Goal: Transaction & Acquisition: Purchase product/service

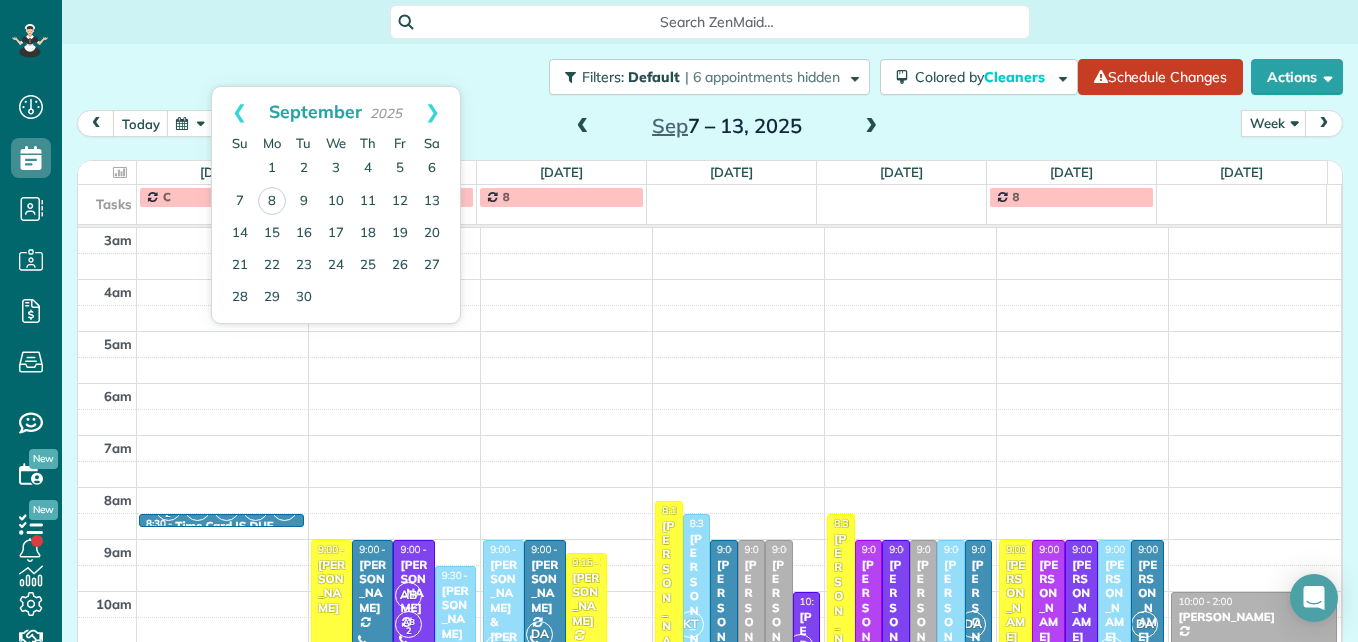
scroll to position [309, 0]
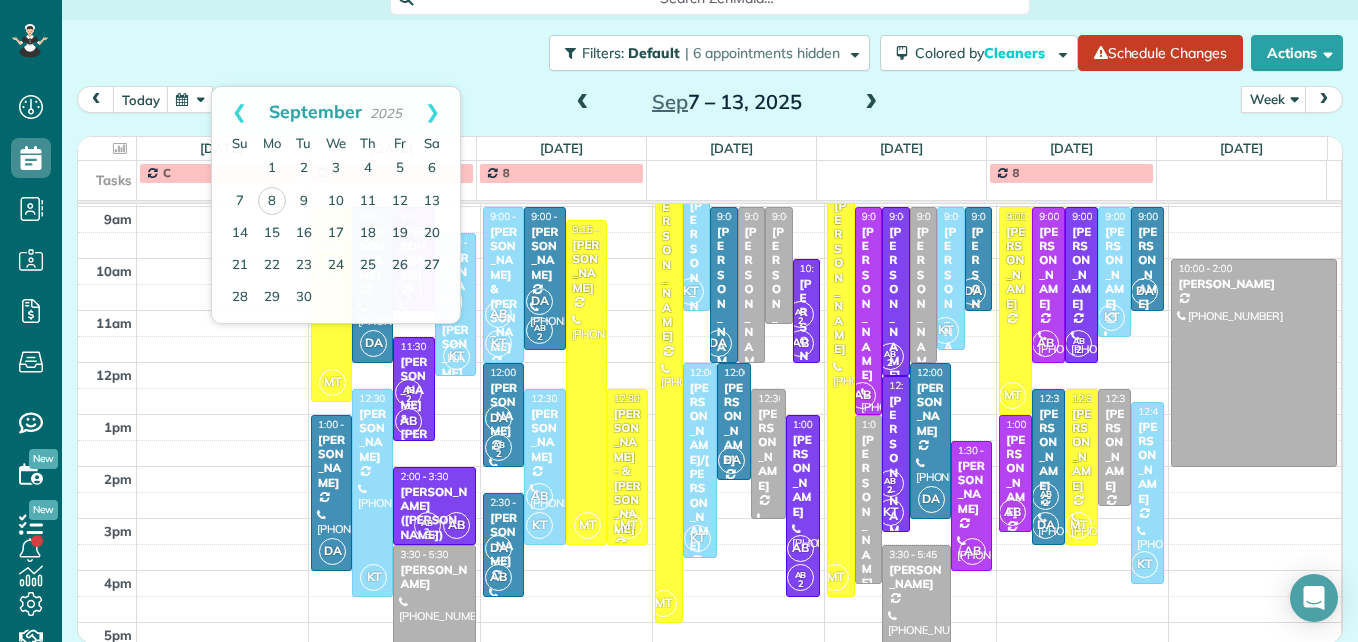
click at [473, 57] on div "Filters: Default | 6 appointments hidden Colored by Cleaners Color by Cleaner C…" at bounding box center [710, 53] width 1296 height 66
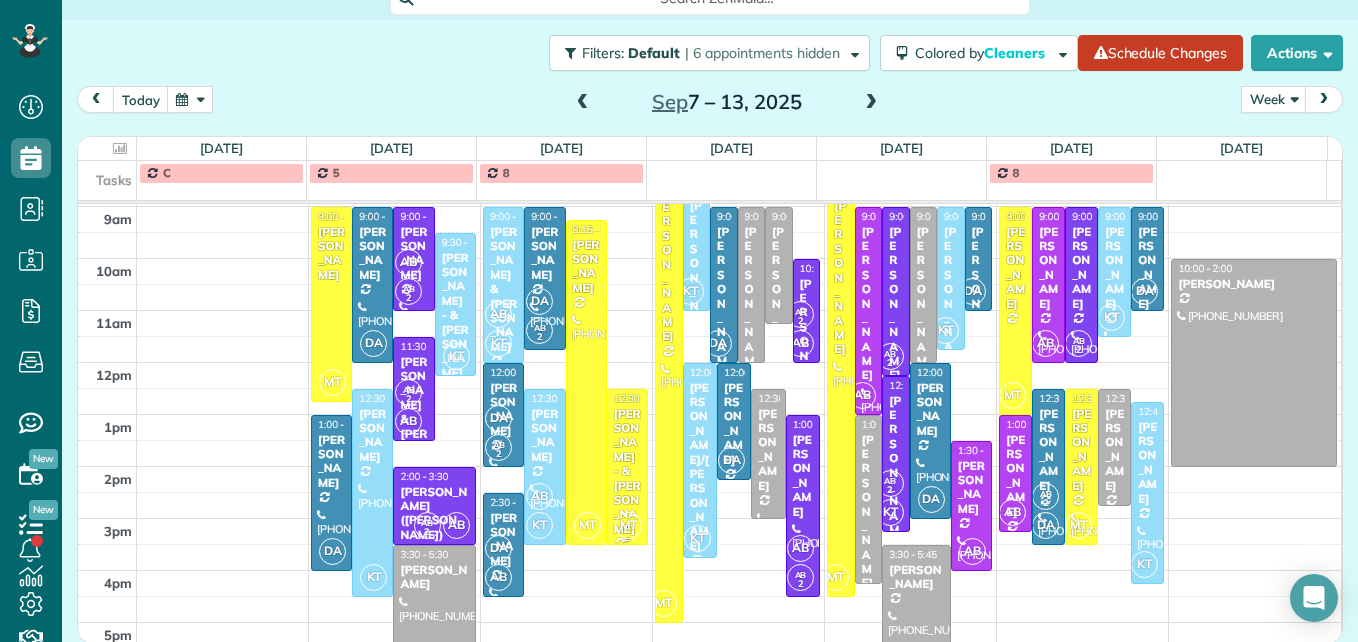
click at [616, 475] on div "[PERSON_NAME] - & [PERSON_NAME]" at bounding box center [627, 471] width 29 height 129
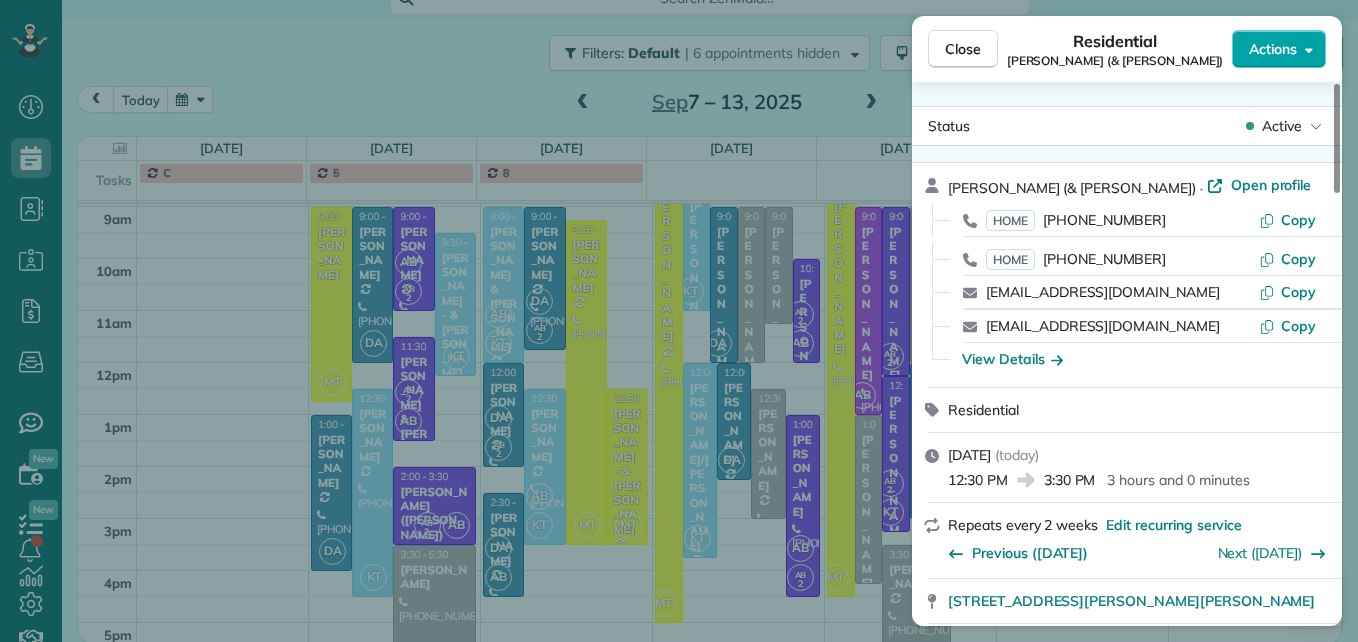
click at [1240, 45] on button "Actions" at bounding box center [1279, 49] width 94 height 38
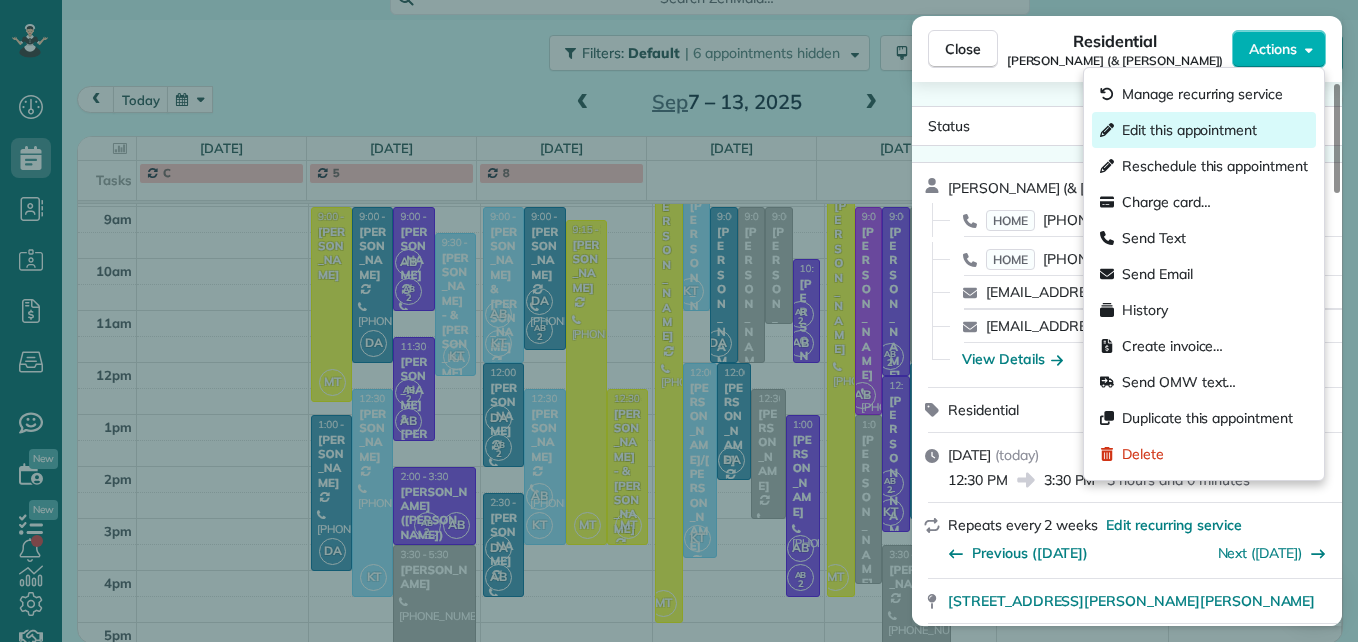
click at [1227, 134] on span "Edit this appointment" at bounding box center [1189, 130] width 135 height 20
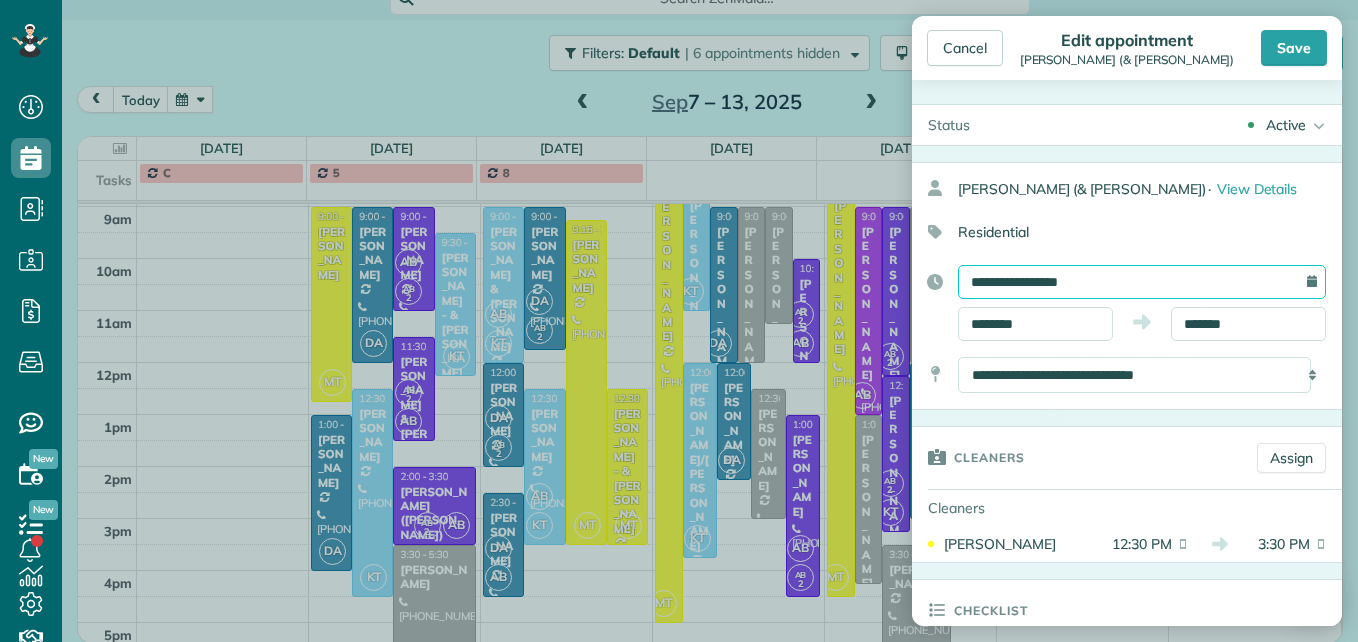
click at [1037, 285] on input "**********" at bounding box center [1142, 282] width 368 height 34
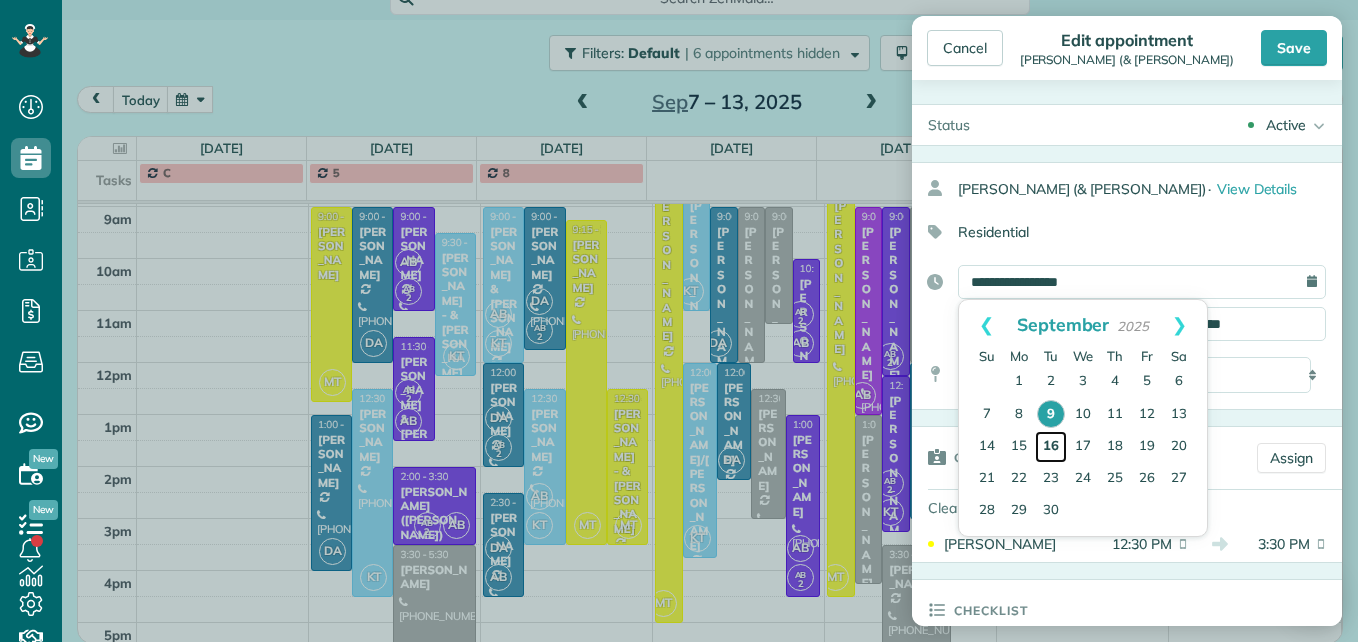
click at [1056, 444] on link "16" at bounding box center [1051, 447] width 32 height 32
type input "**********"
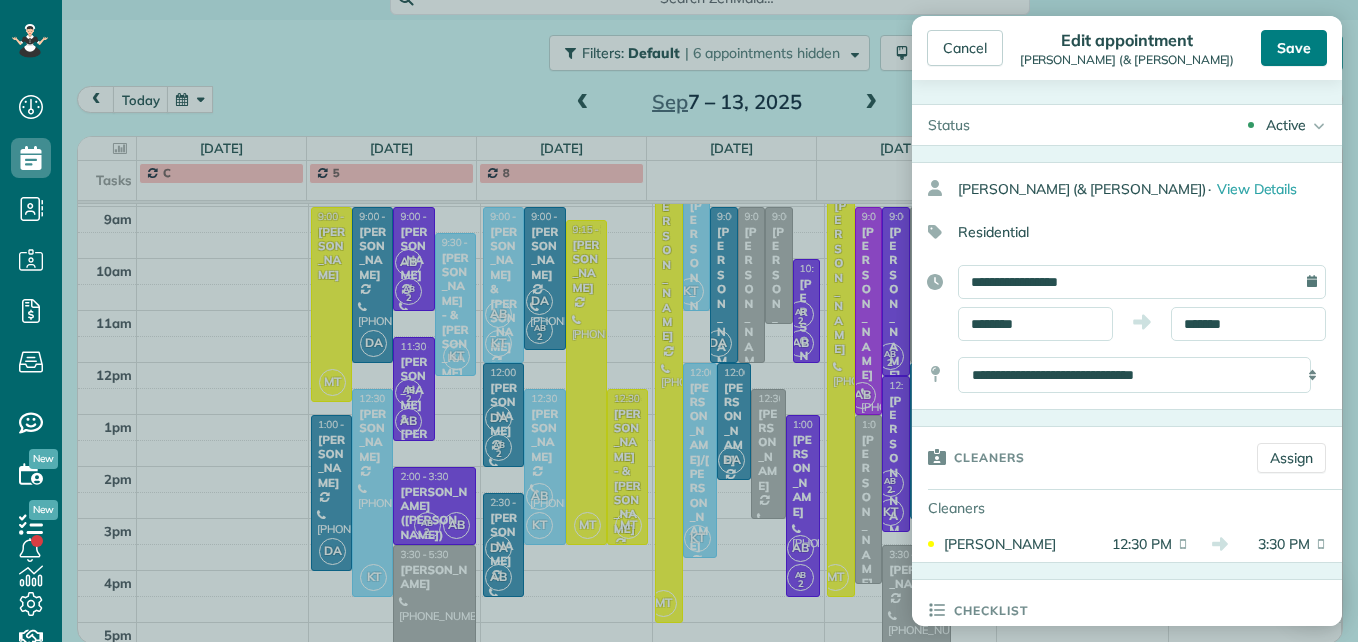
click at [1293, 39] on div "Save" at bounding box center [1294, 48] width 66 height 36
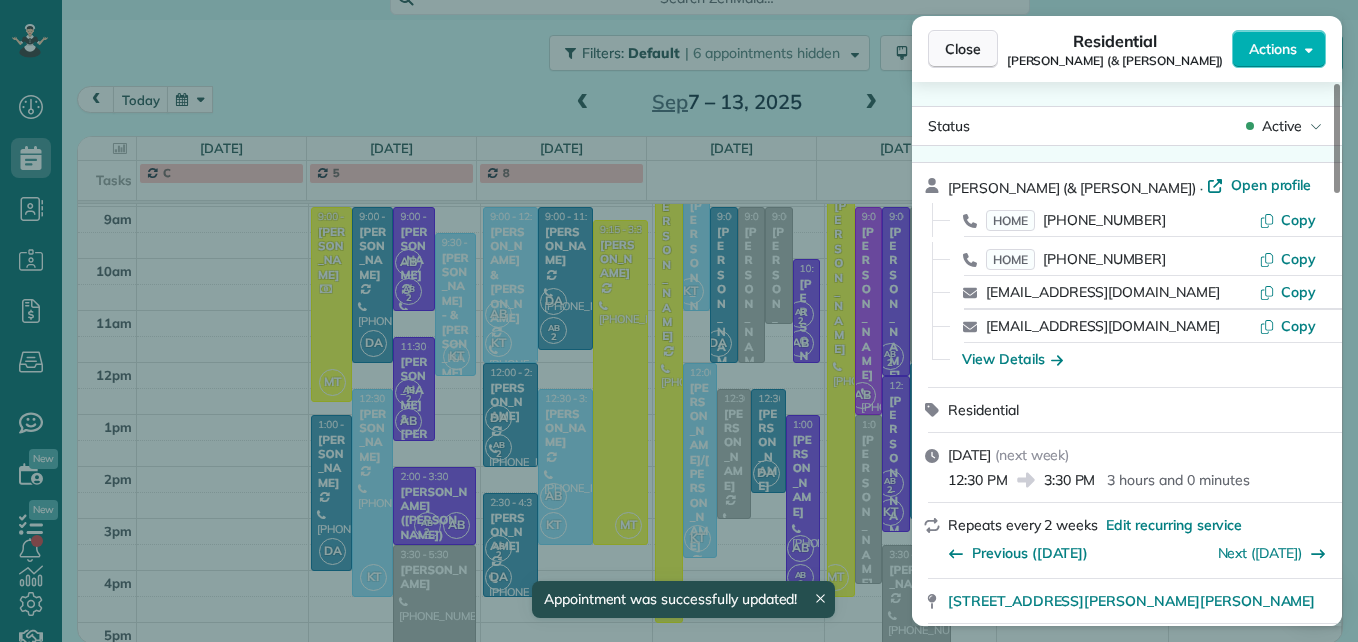
click at [967, 55] on span "Close" at bounding box center [963, 49] width 36 height 20
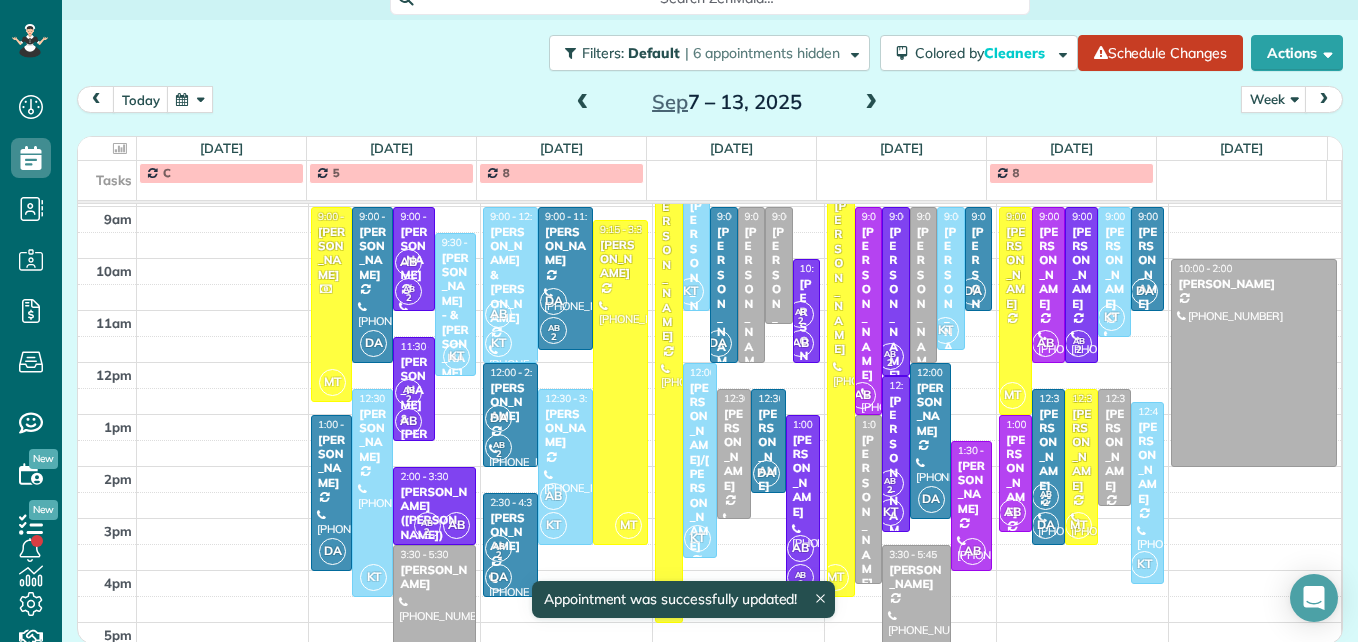
click at [863, 107] on span at bounding box center [871, 103] width 22 height 18
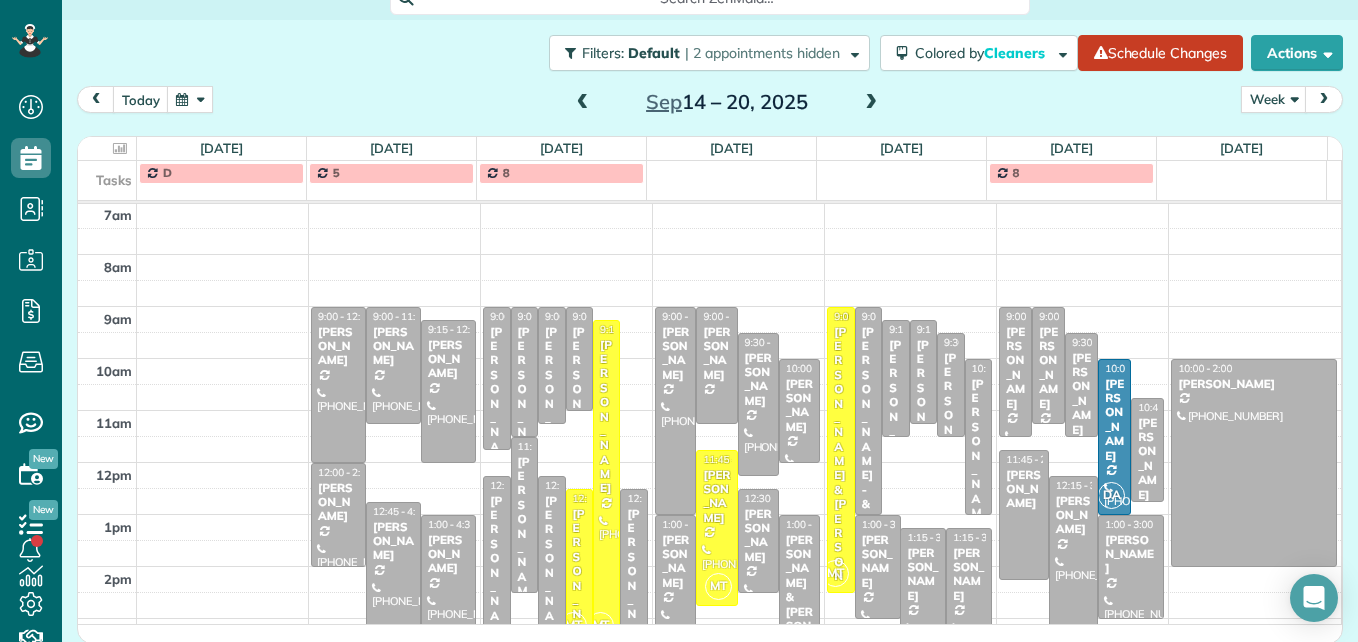
click at [575, 103] on span at bounding box center [583, 103] width 22 height 18
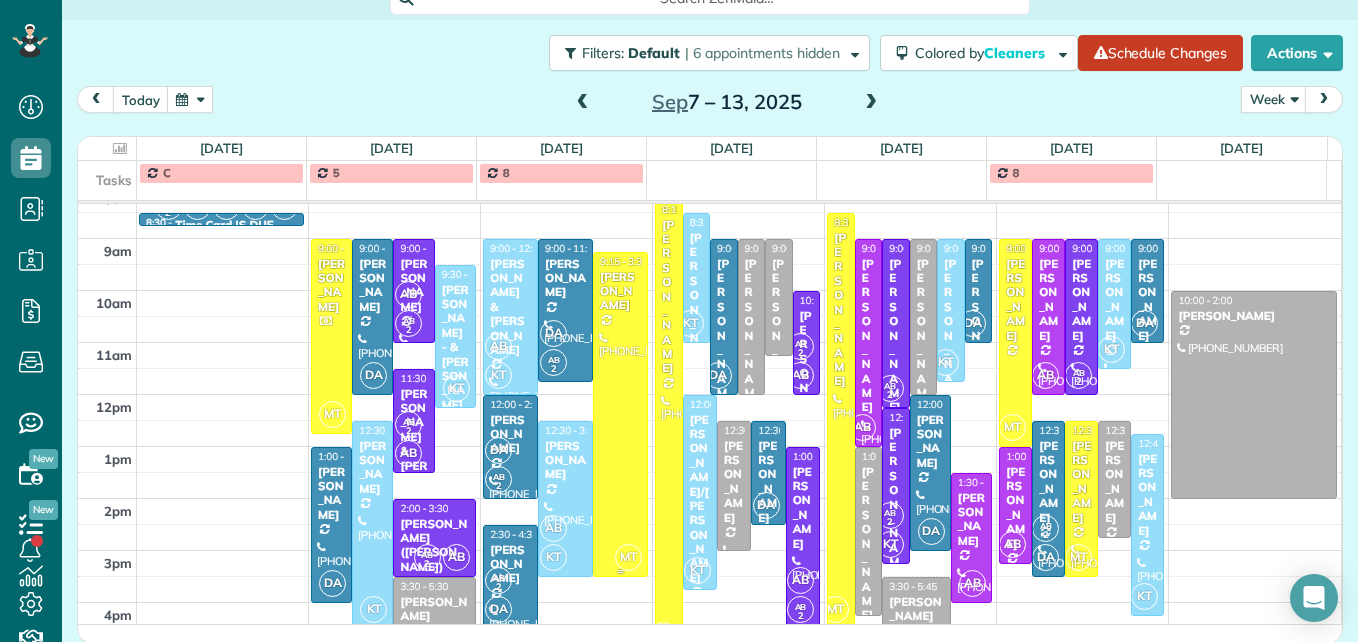
scroll to position [309, 0]
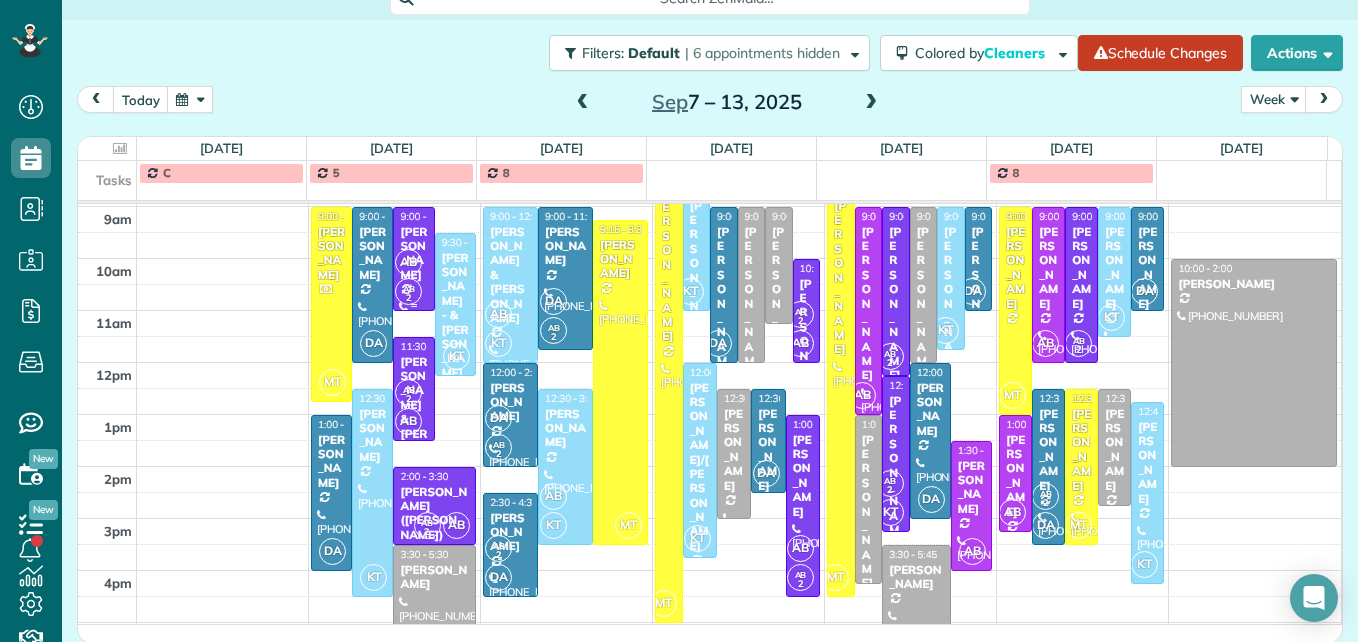
click at [402, 270] on span "AB" at bounding box center [408, 262] width 27 height 27
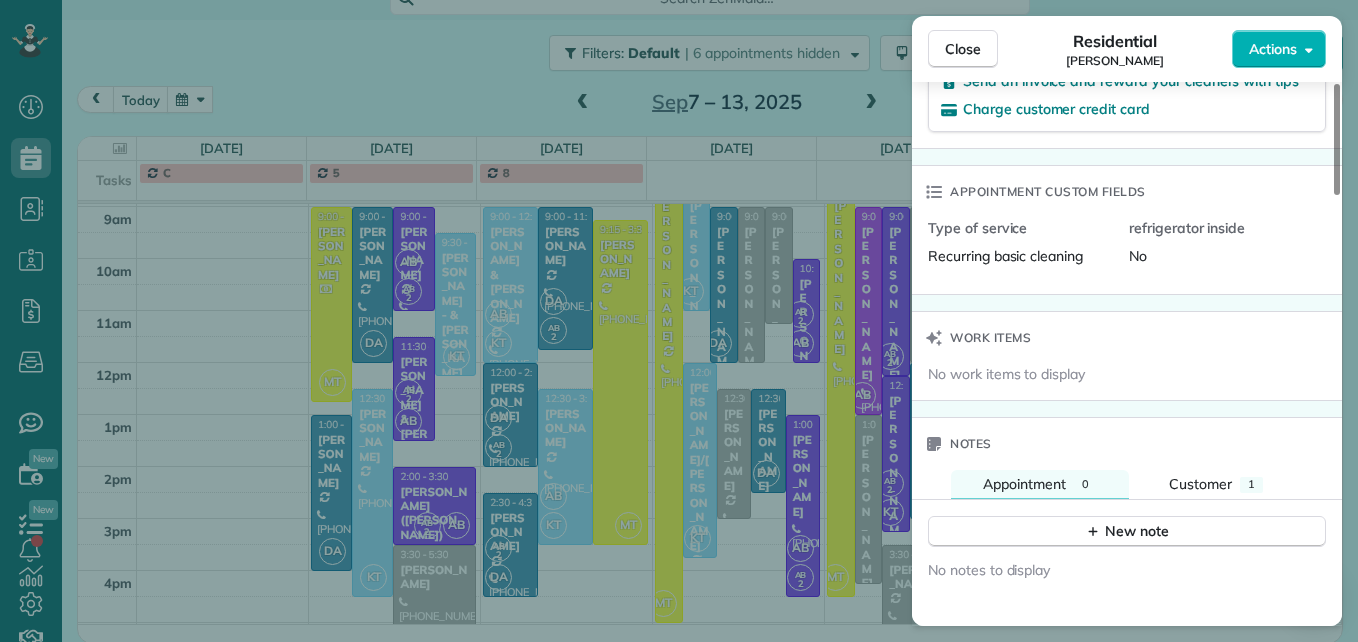
scroll to position [1513, 0]
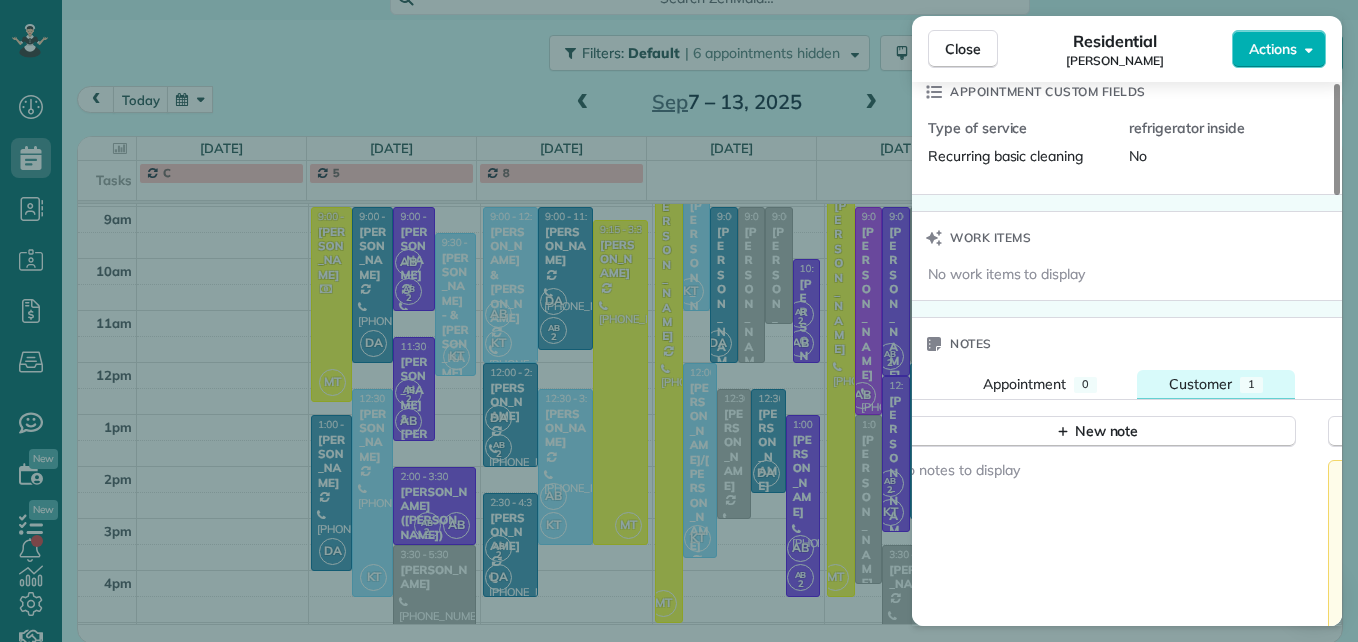
click at [1225, 375] on span "Customer" at bounding box center [1200, 384] width 63 height 18
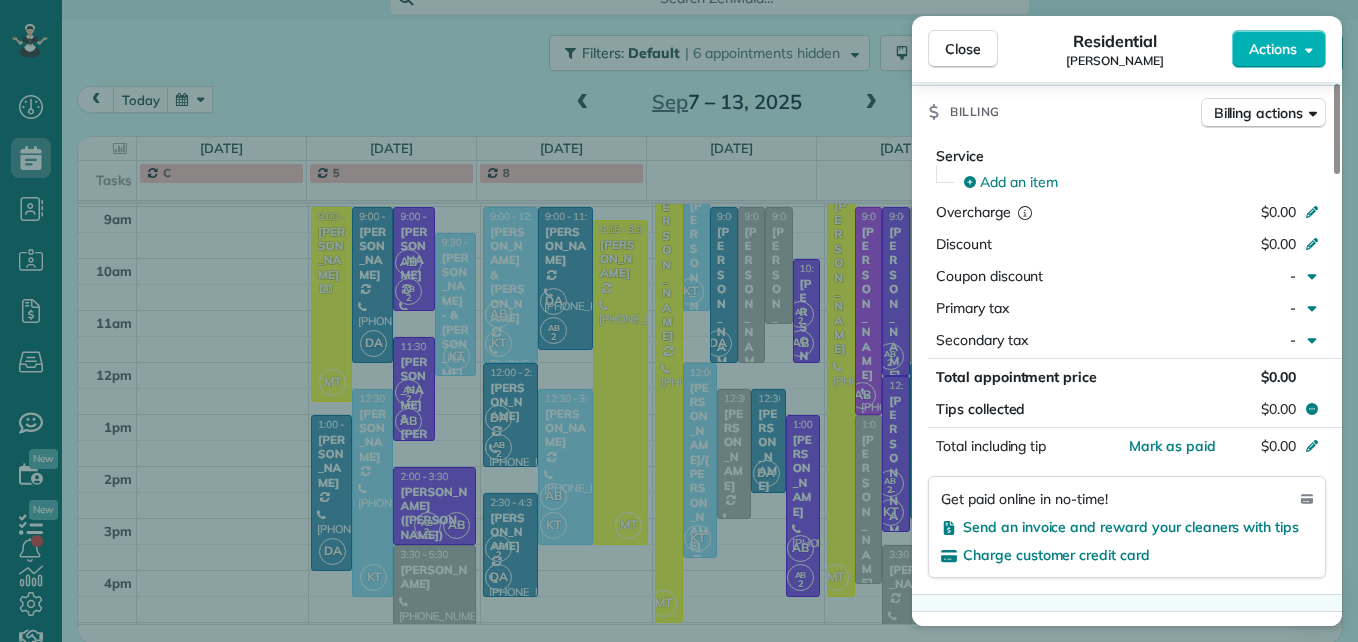
scroll to position [913, 0]
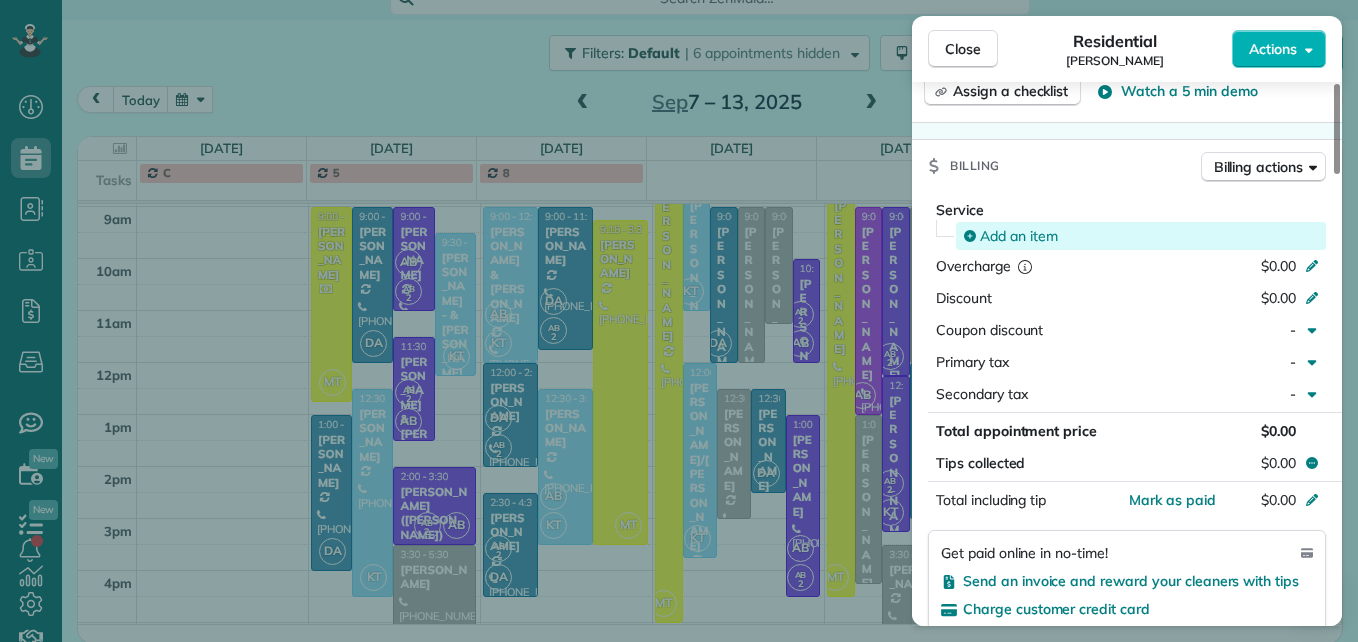
click at [1047, 226] on span "Add an item" at bounding box center [1019, 236] width 78 height 20
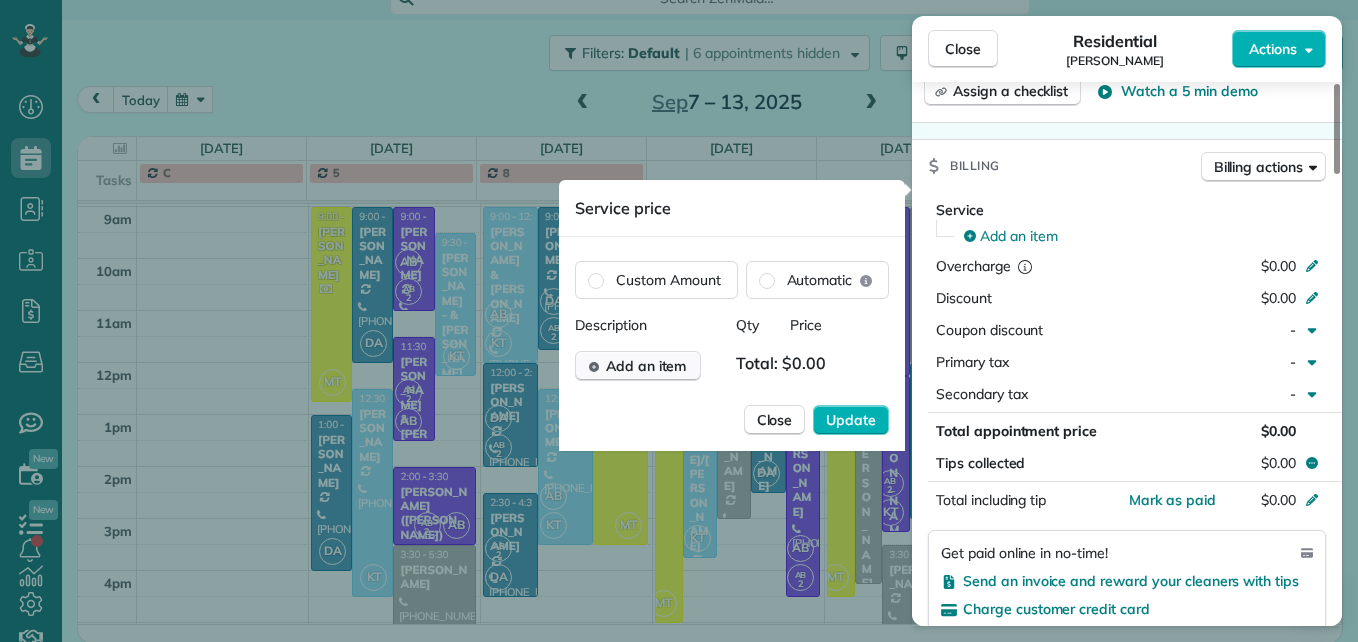
click at [664, 373] on span "Add an item" at bounding box center [646, 366] width 81 height 20
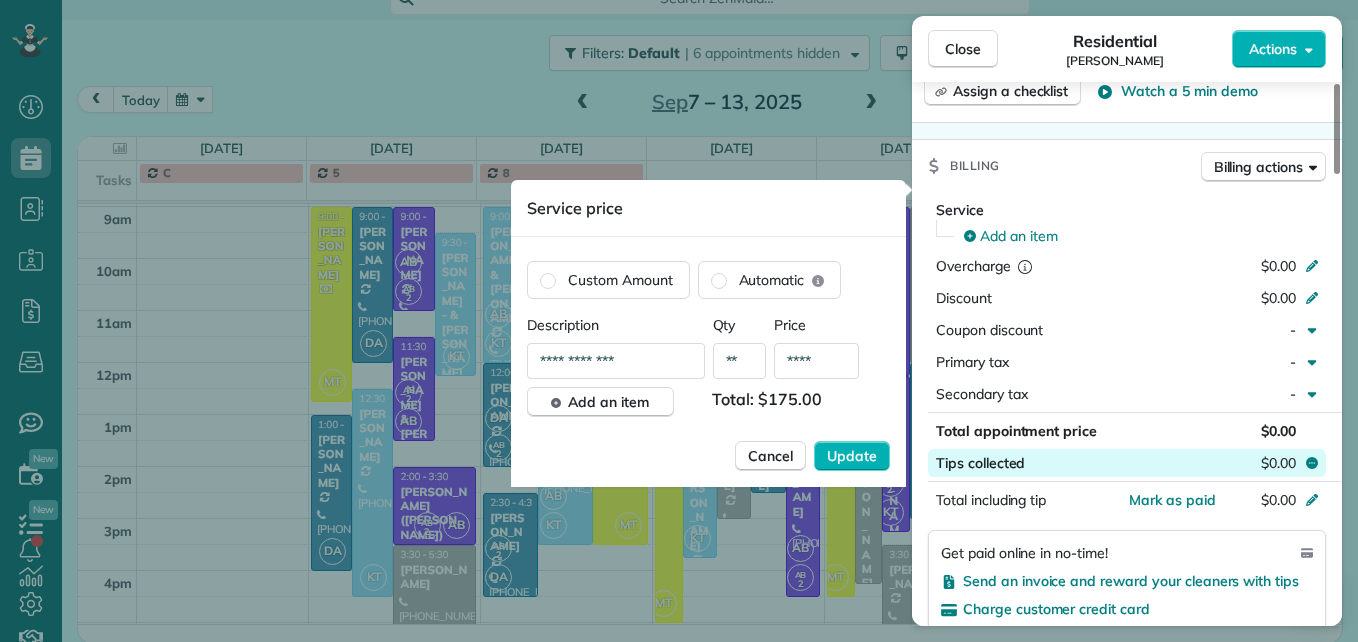
type input "****"
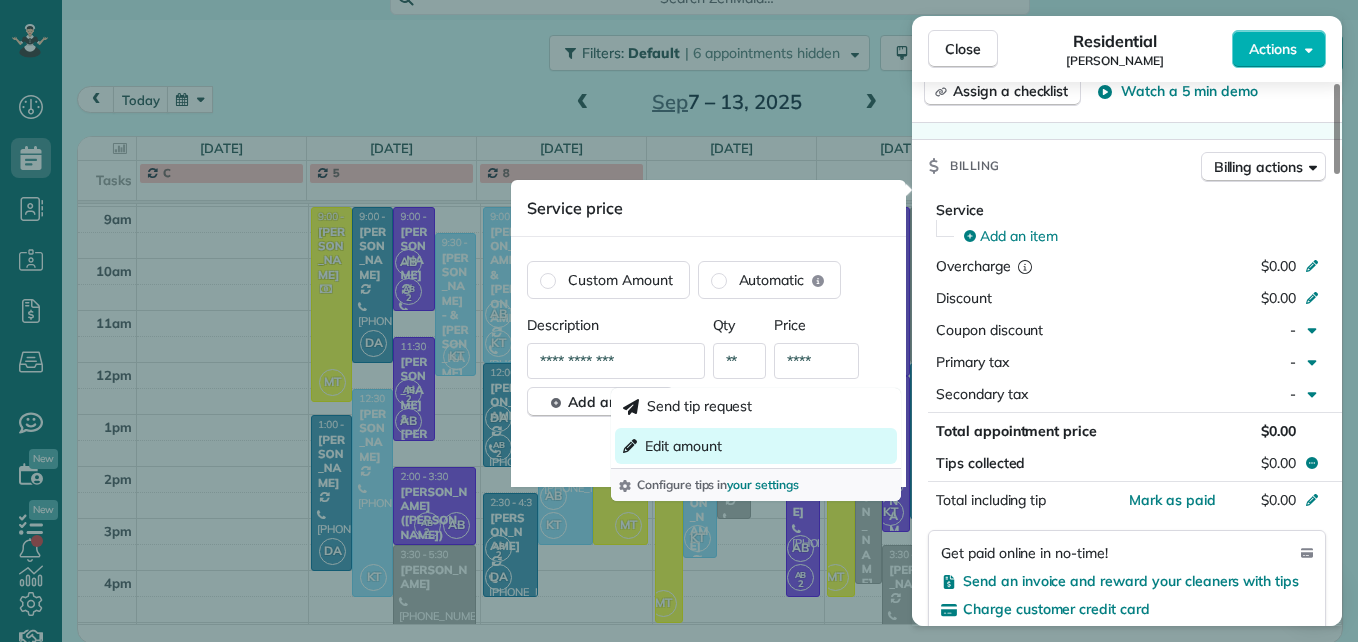
click at [844, 454] on button "Edit amount" at bounding box center [756, 446] width 282 height 36
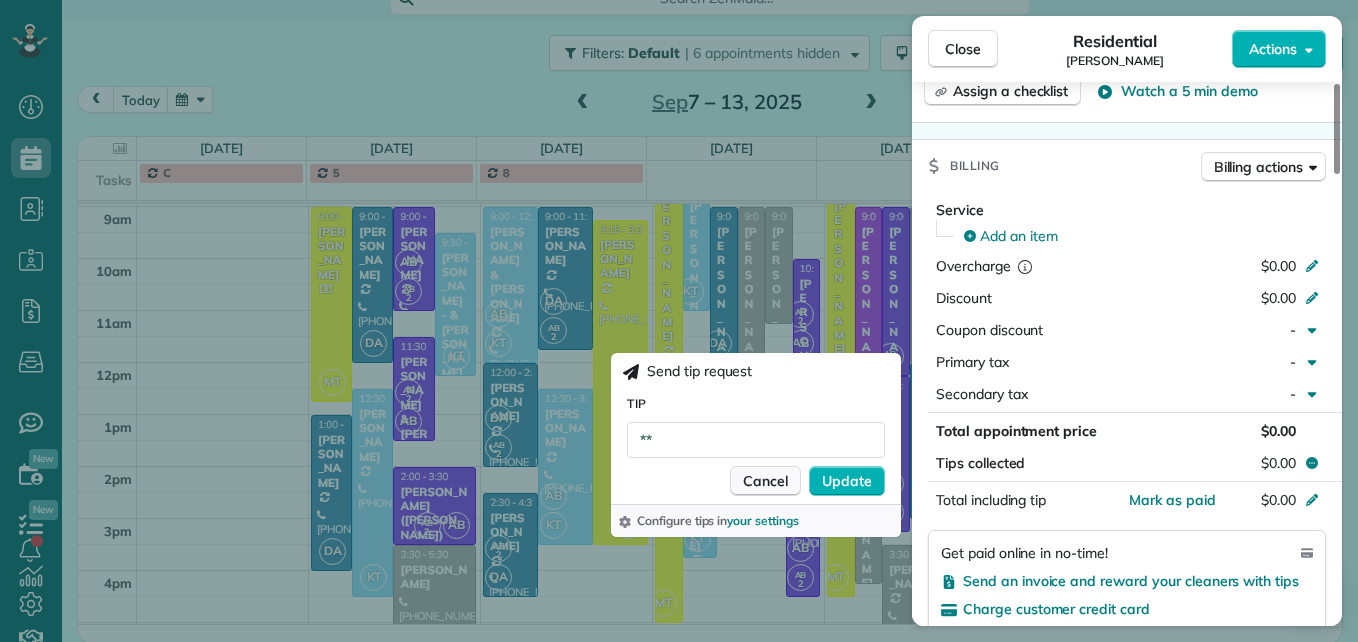
click at [771, 481] on span "Cancel" at bounding box center [765, 481] width 45 height 20
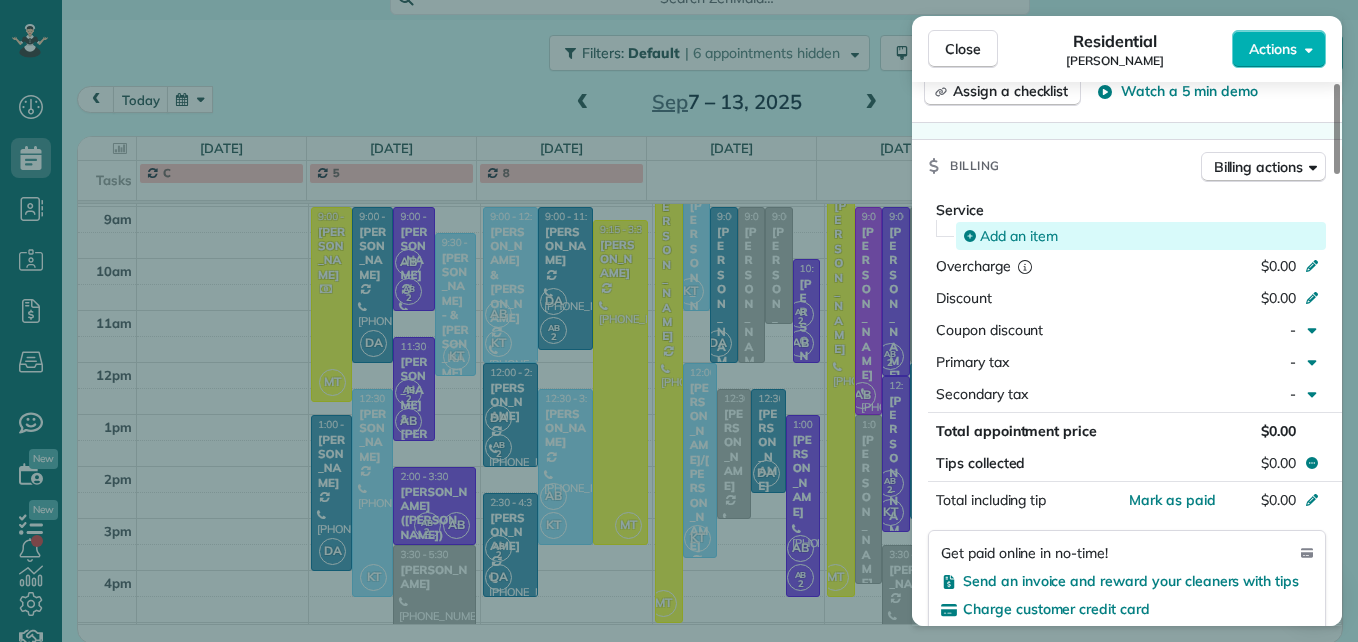
click at [1213, 226] on div "Add an item" at bounding box center [1142, 236] width 356 height 20
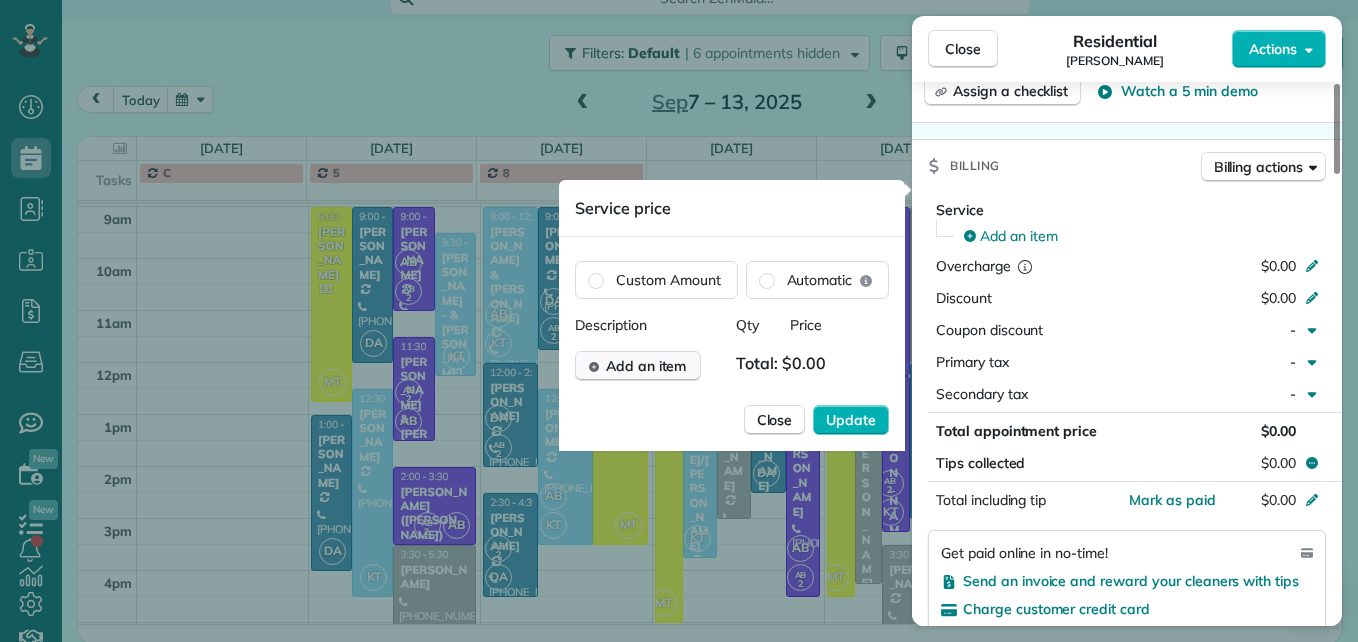
click at [645, 371] on span "Add an item" at bounding box center [646, 366] width 81 height 20
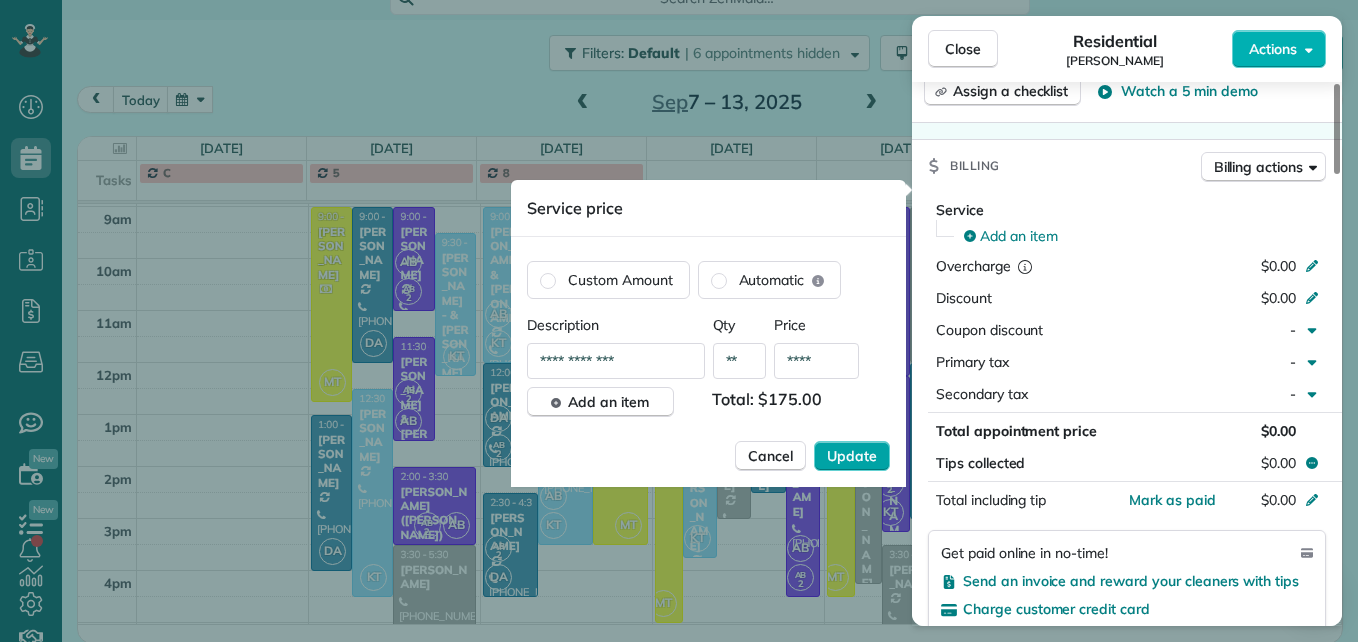
type input "****"
click at [856, 457] on span "Update" at bounding box center [852, 456] width 50 height 20
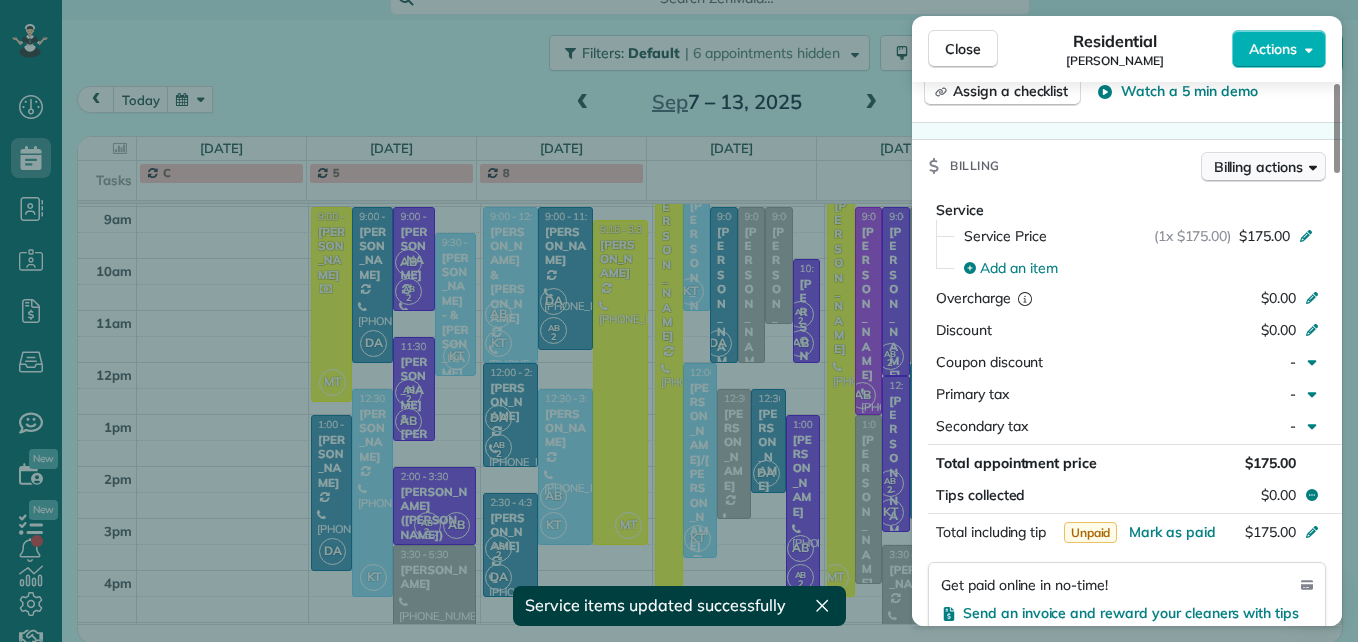
click at [1234, 157] on span "Billing actions" at bounding box center [1258, 167] width 89 height 20
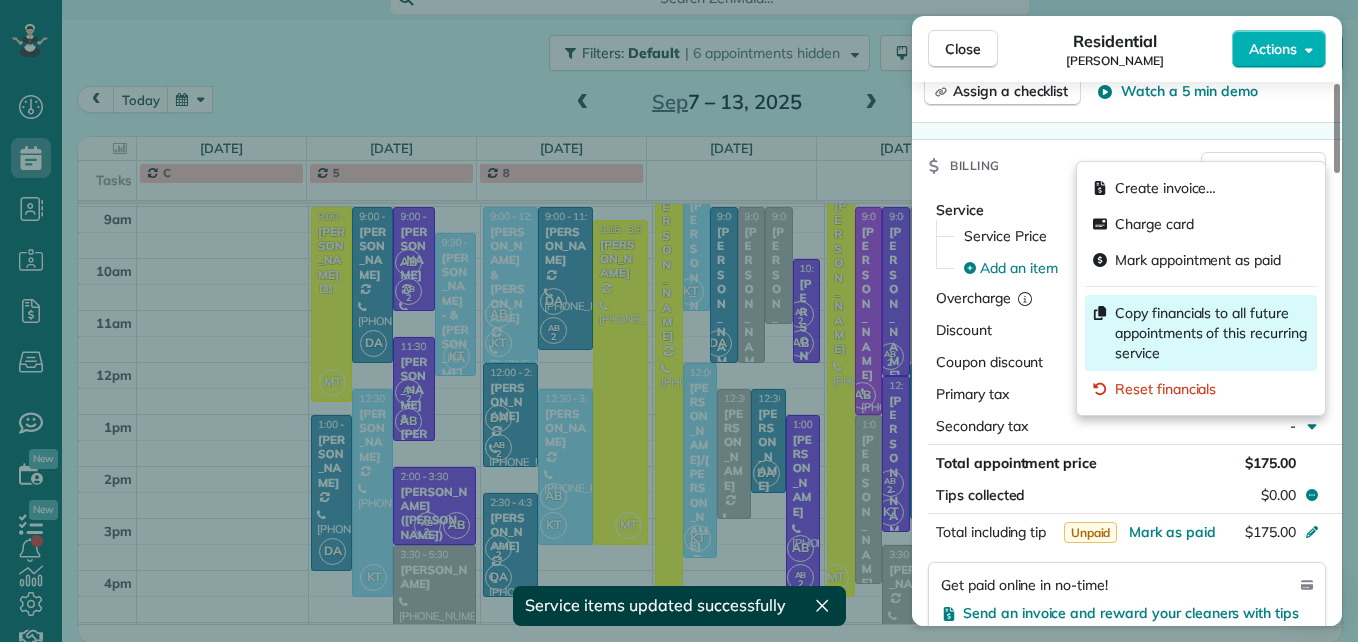
click at [1208, 329] on span "Copy financials to all future appointments of this recurring service" at bounding box center [1212, 333] width 194 height 60
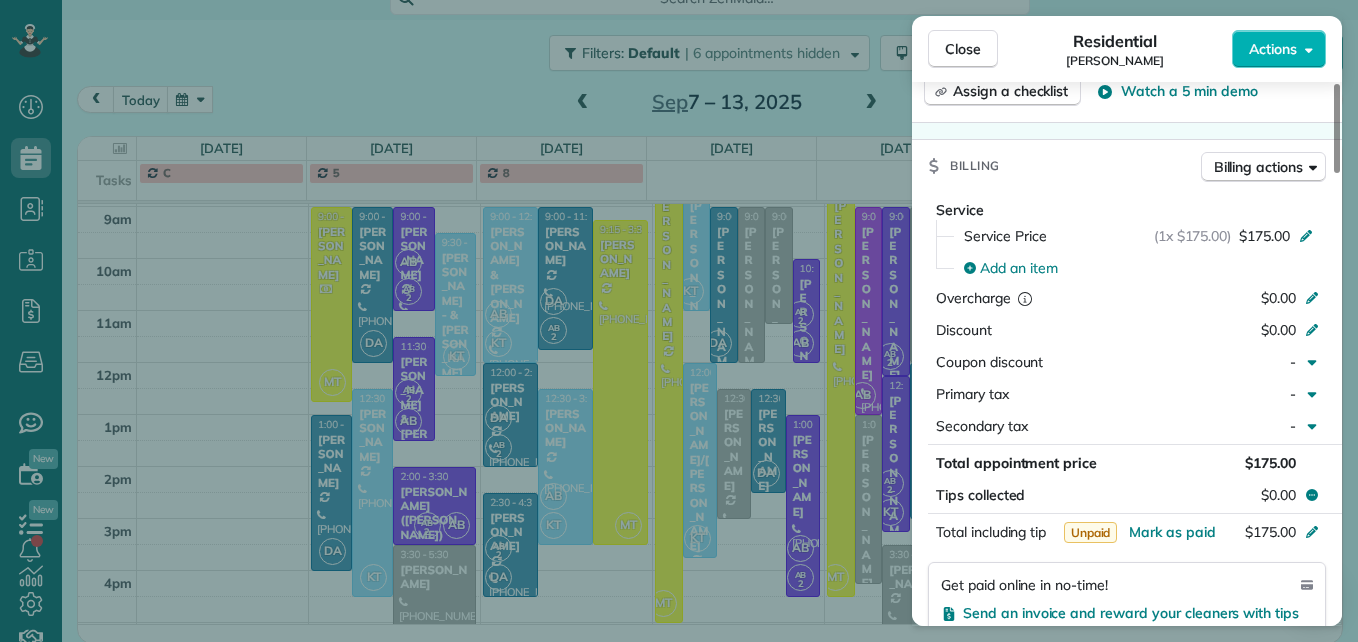
scroll to position [1015, 0]
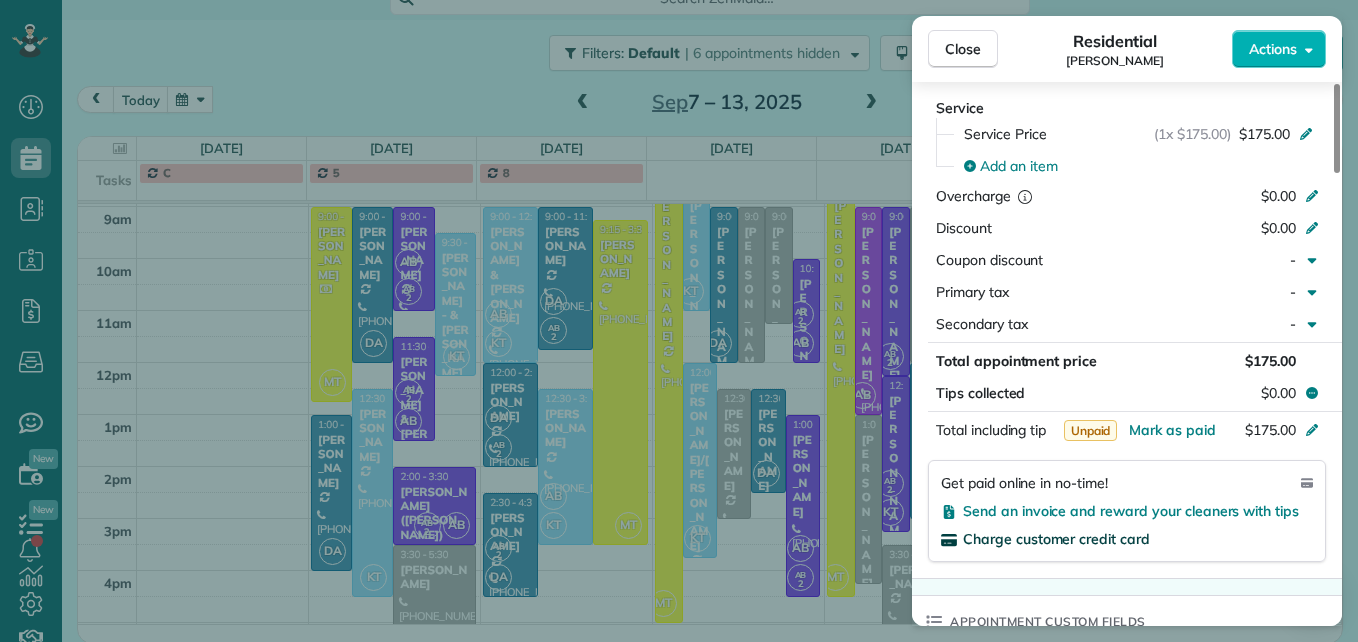
click at [1111, 530] on span "Charge customer credit card" at bounding box center [1056, 539] width 187 height 18
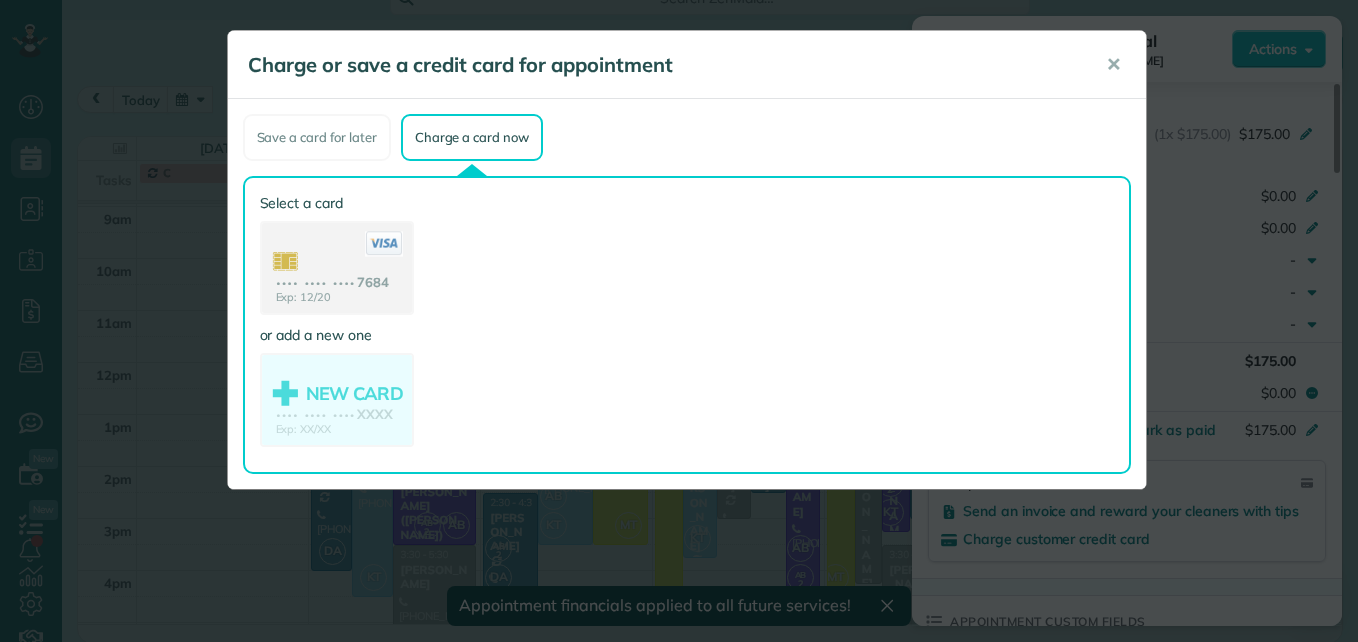
click at [330, 275] on use at bounding box center [337, 270] width 150 height 94
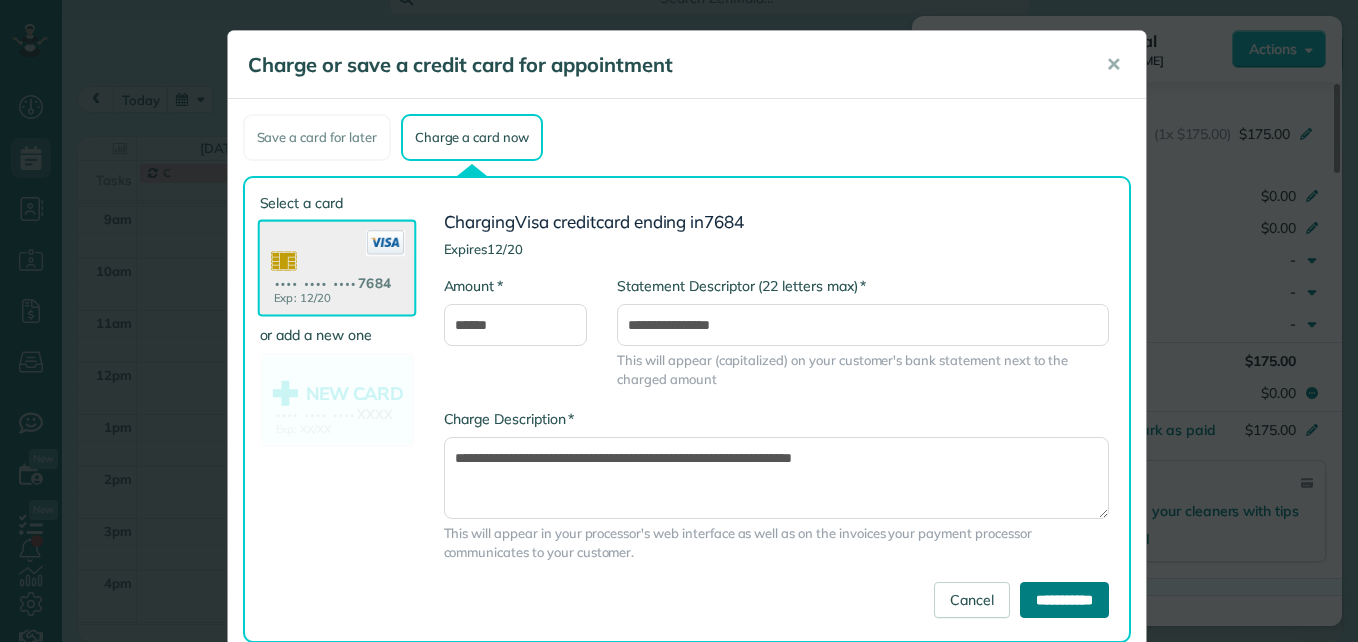
click at [1024, 602] on input "**********" at bounding box center [1064, 600] width 89 height 36
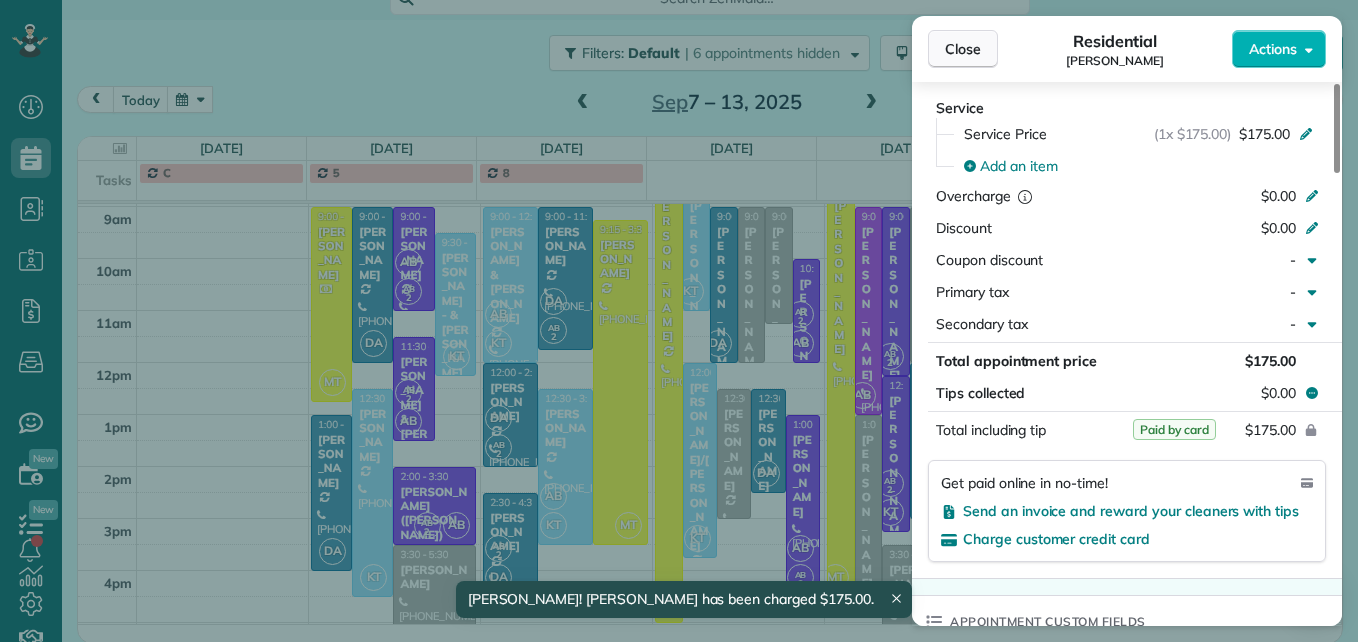
click at [965, 46] on span "Close" at bounding box center [963, 49] width 36 height 20
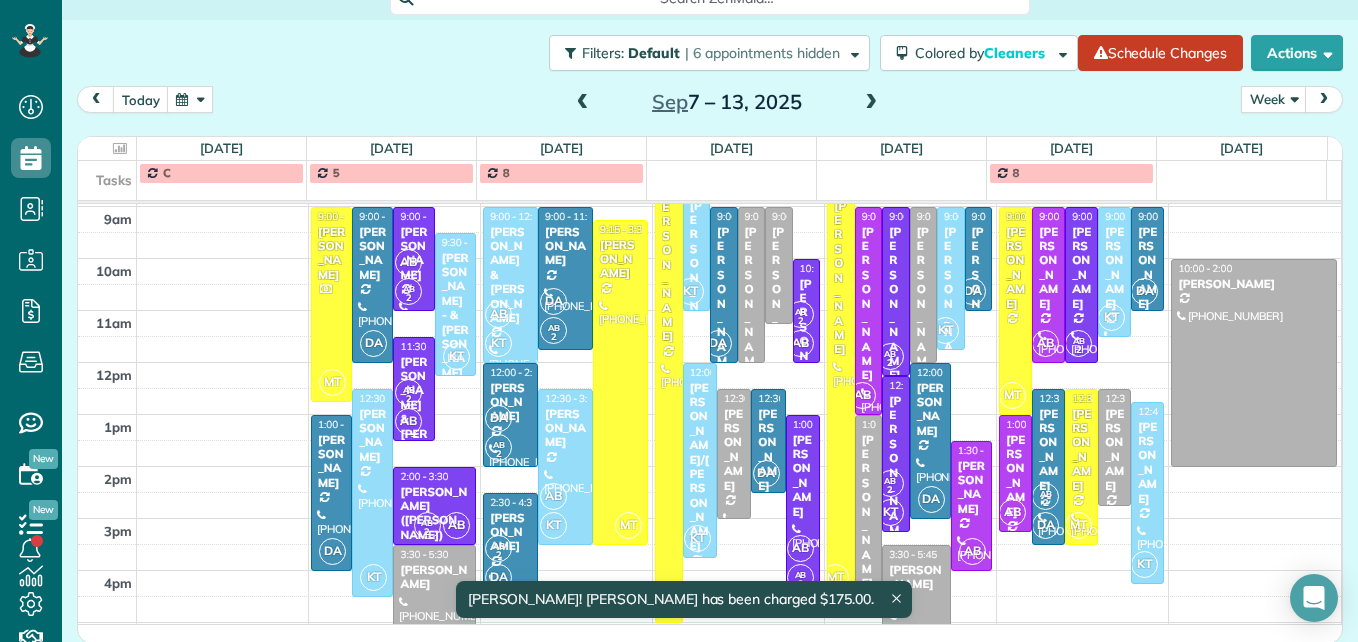
click at [394, 380] on div "AB 2 AB" at bounding box center [411, 407] width 35 height 58
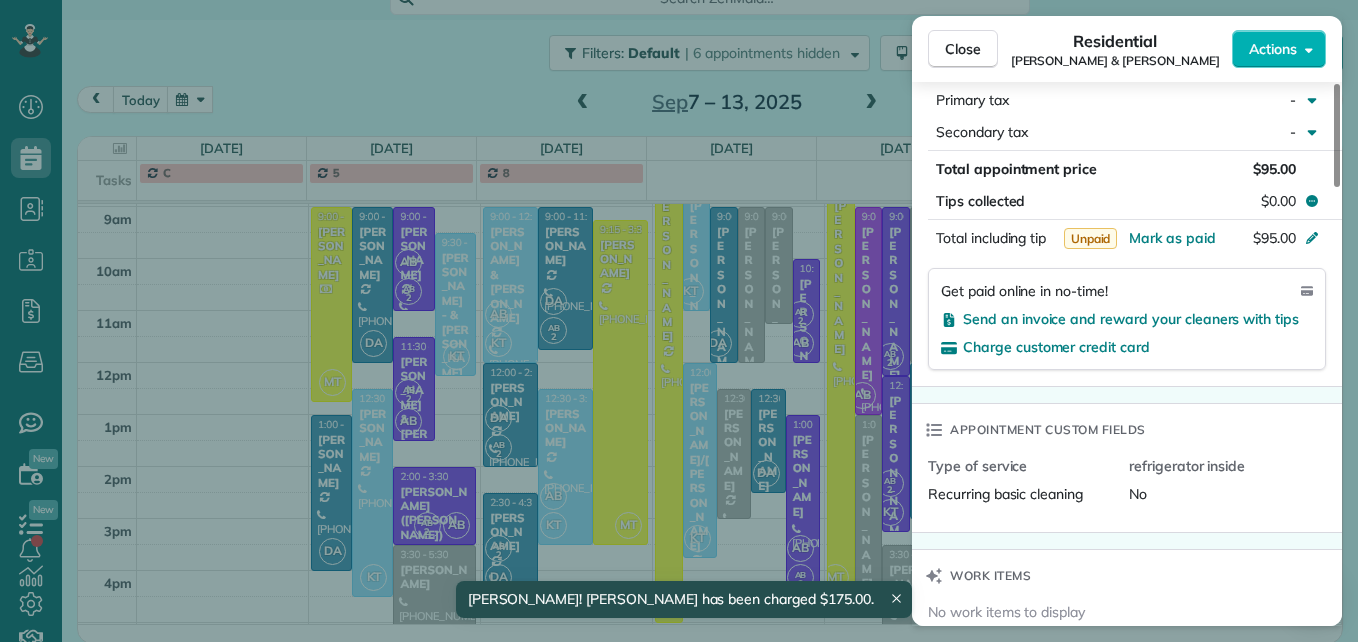
scroll to position [1207, 0]
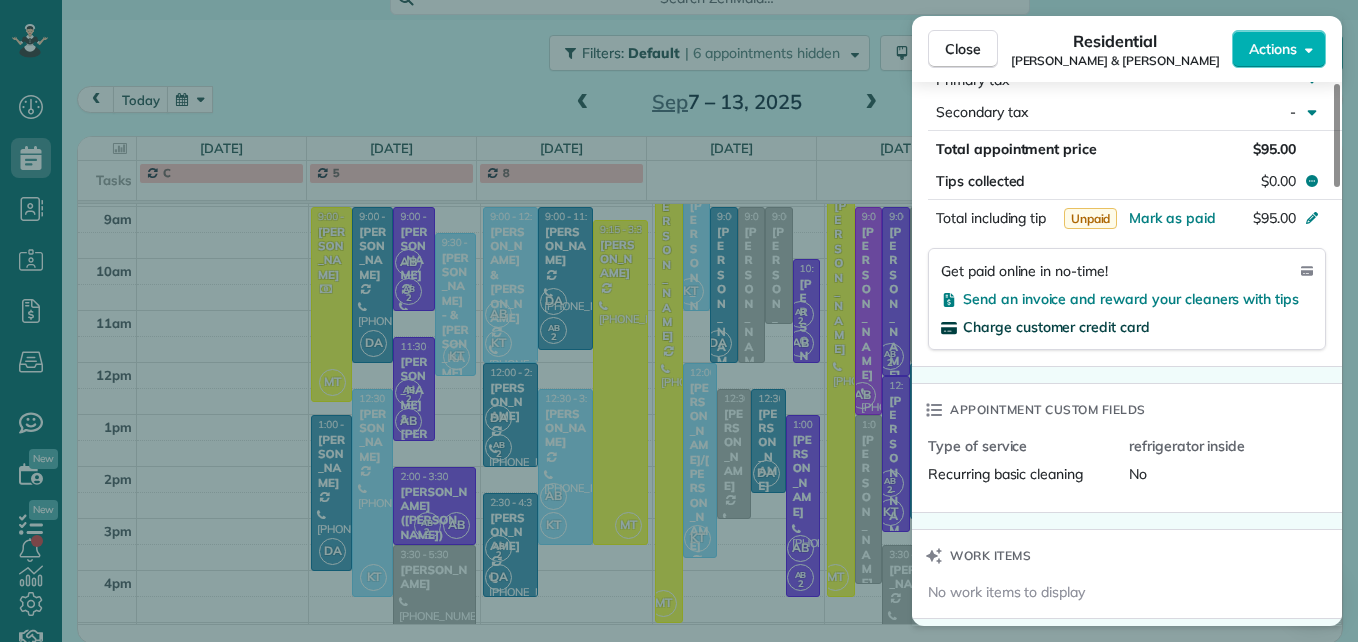
click at [1057, 327] on span "Charge customer credit card" at bounding box center [1056, 327] width 187 height 18
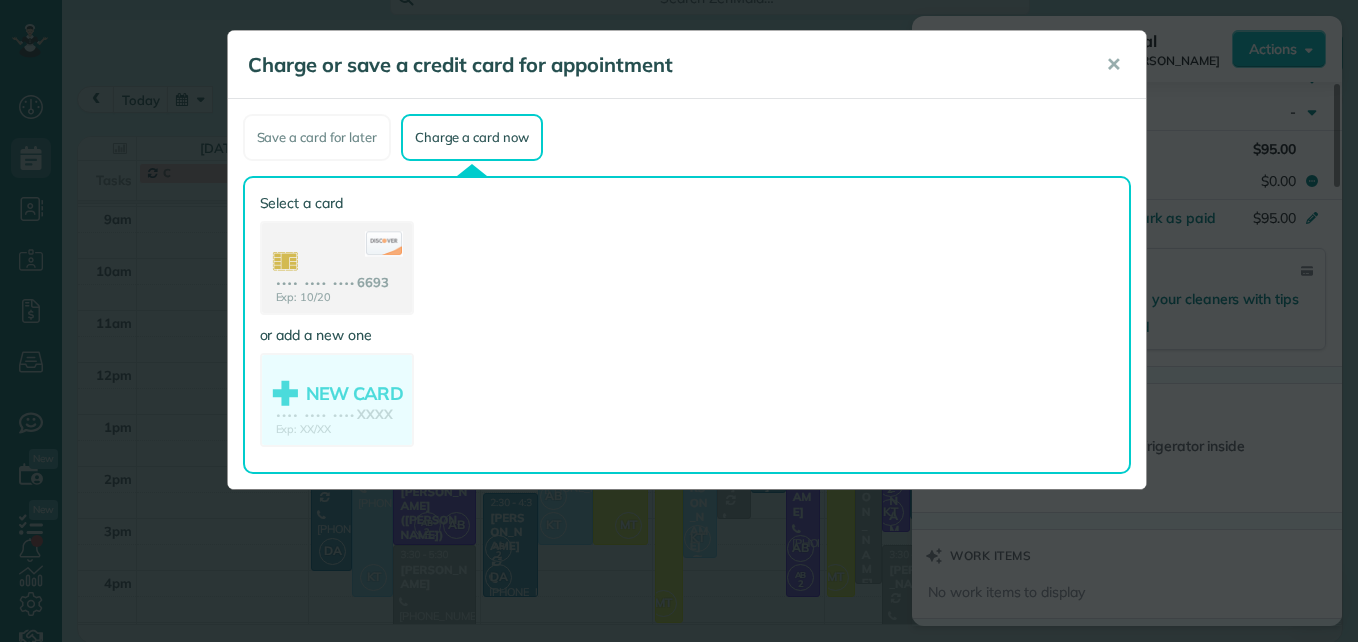
click at [332, 279] on use at bounding box center [337, 270] width 150 height 94
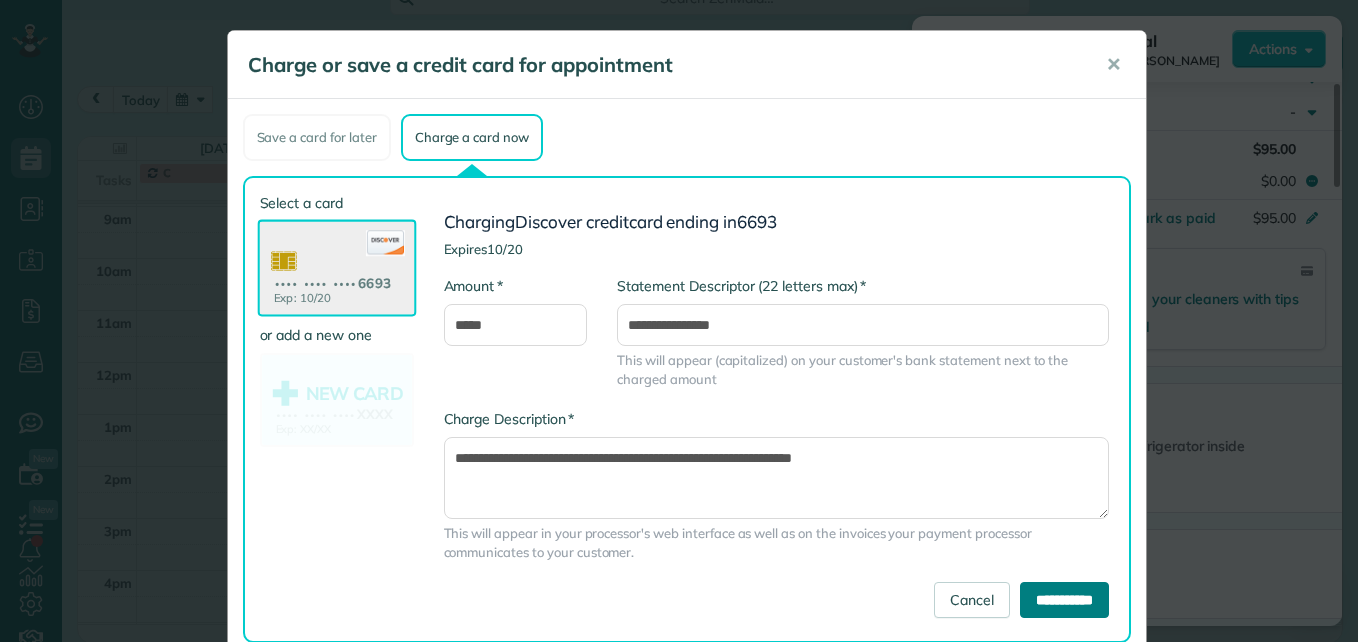
click at [1092, 610] on input "**********" at bounding box center [1064, 600] width 89 height 36
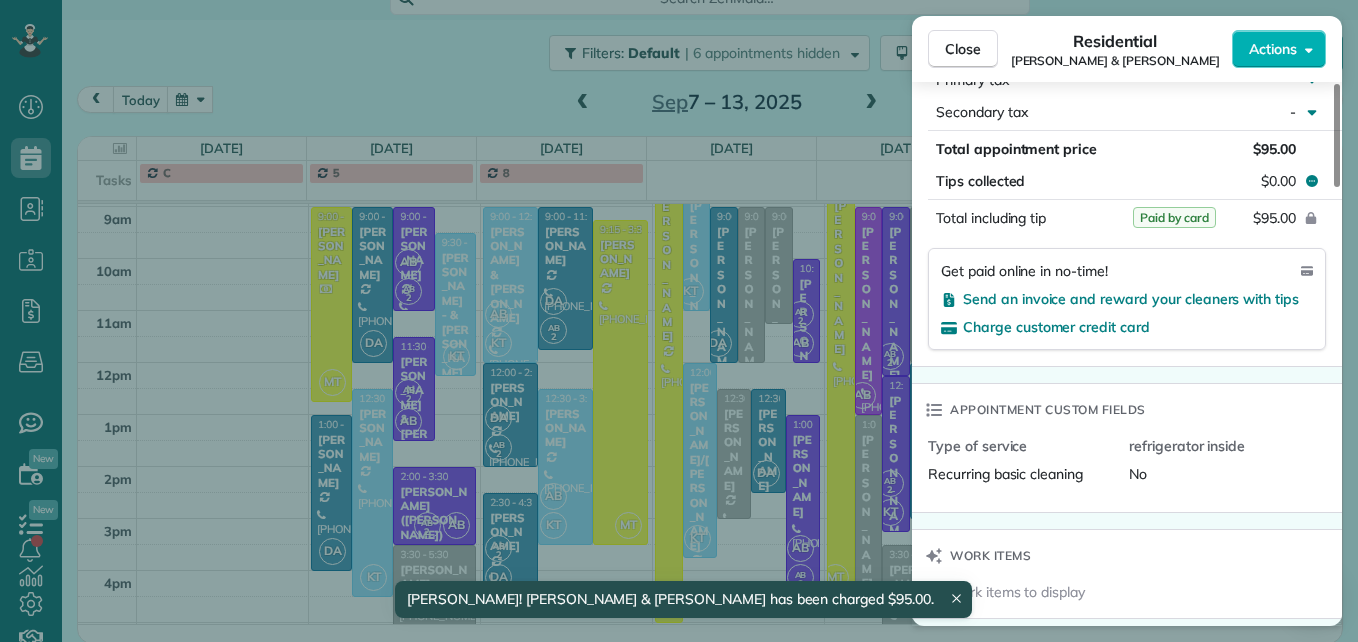
click at [321, 482] on div "Close Residential [PERSON_NAME] & [PERSON_NAME] Actions Status Active [PERSON_N…" at bounding box center [679, 321] width 1358 height 642
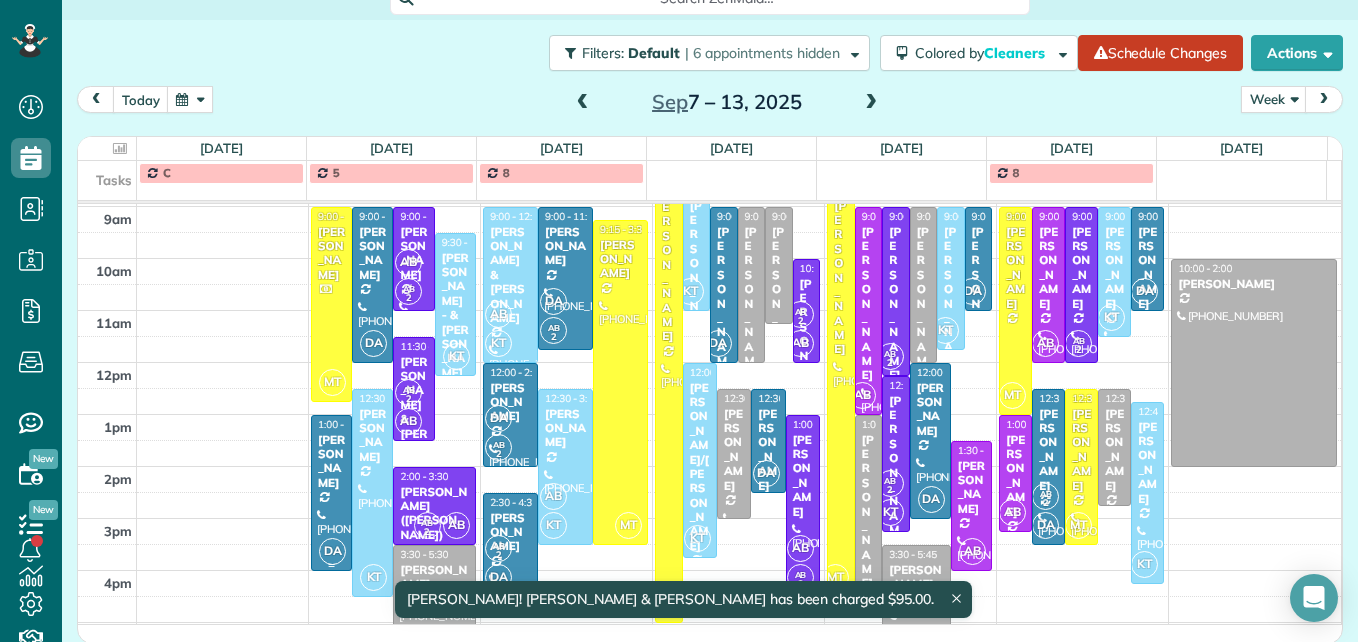
click at [321, 482] on div "[PERSON_NAME]" at bounding box center [331, 462] width 29 height 58
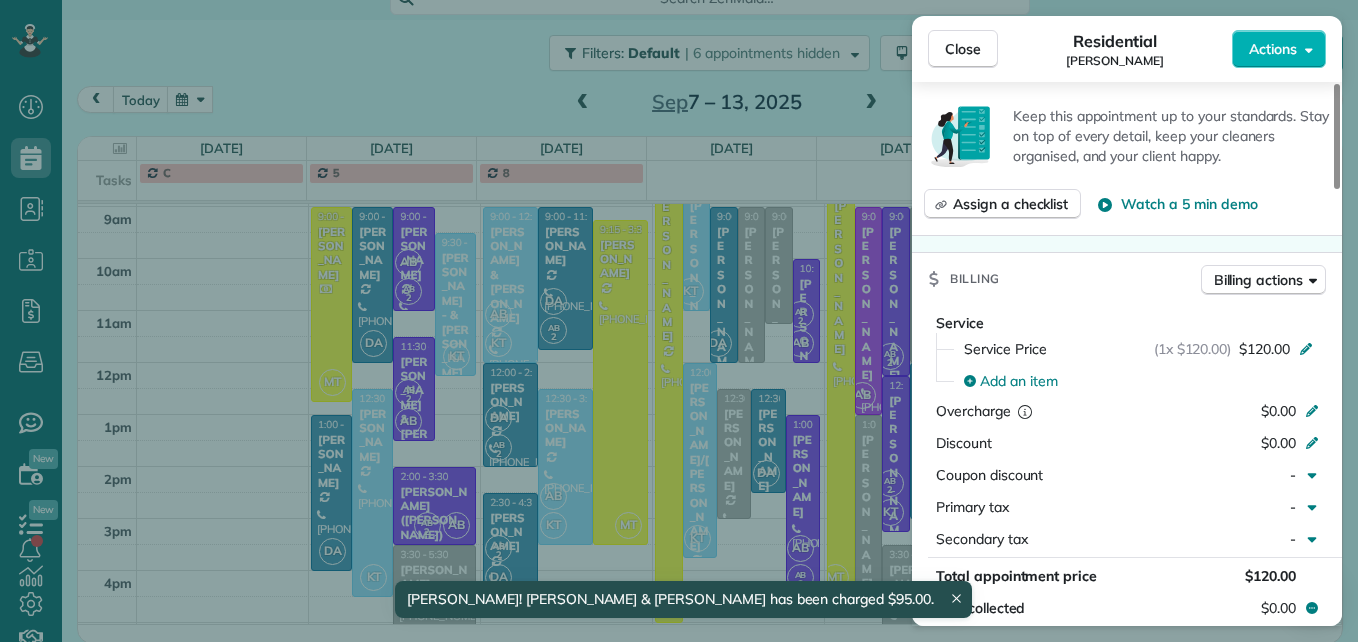
scroll to position [1006, 0]
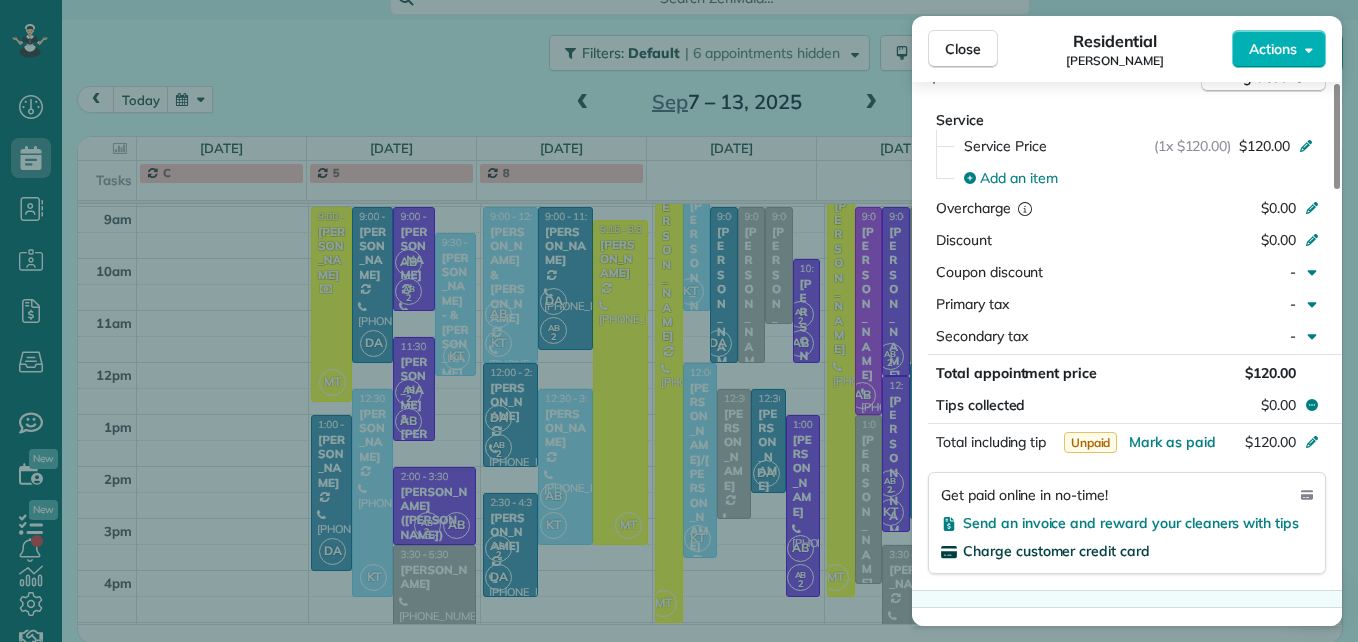
click at [1070, 542] on span "Charge customer credit card" at bounding box center [1056, 551] width 187 height 18
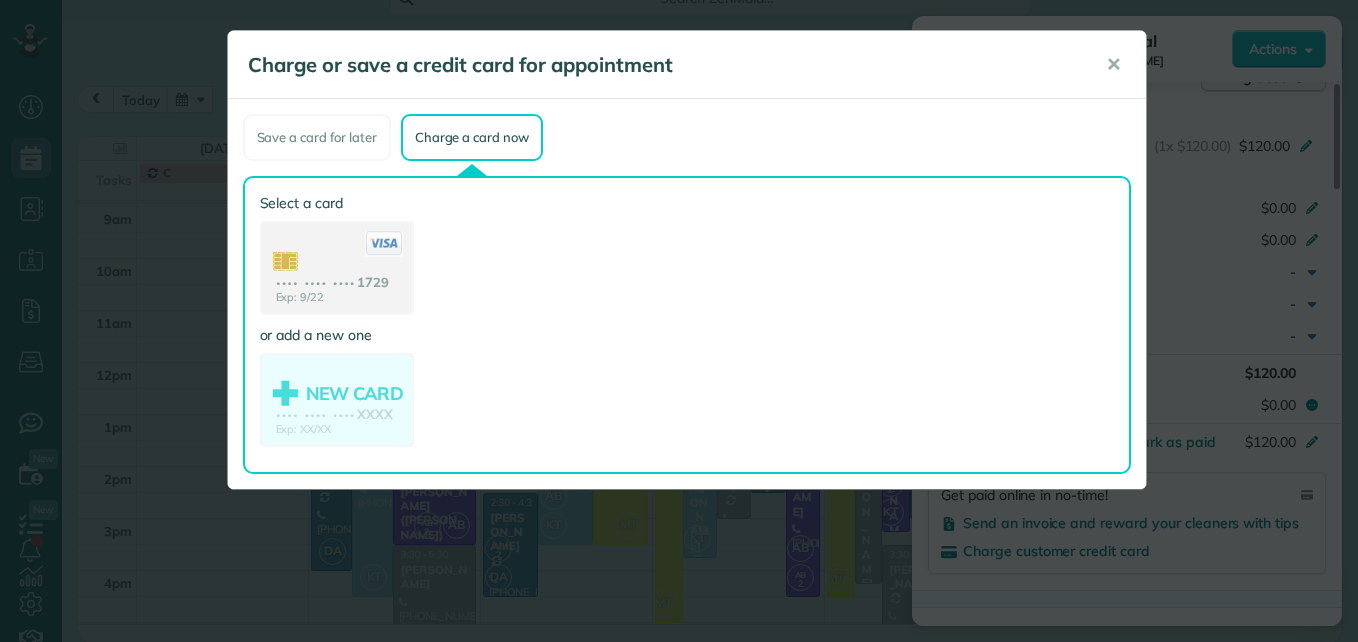
click at [305, 286] on use at bounding box center [337, 270] width 150 height 94
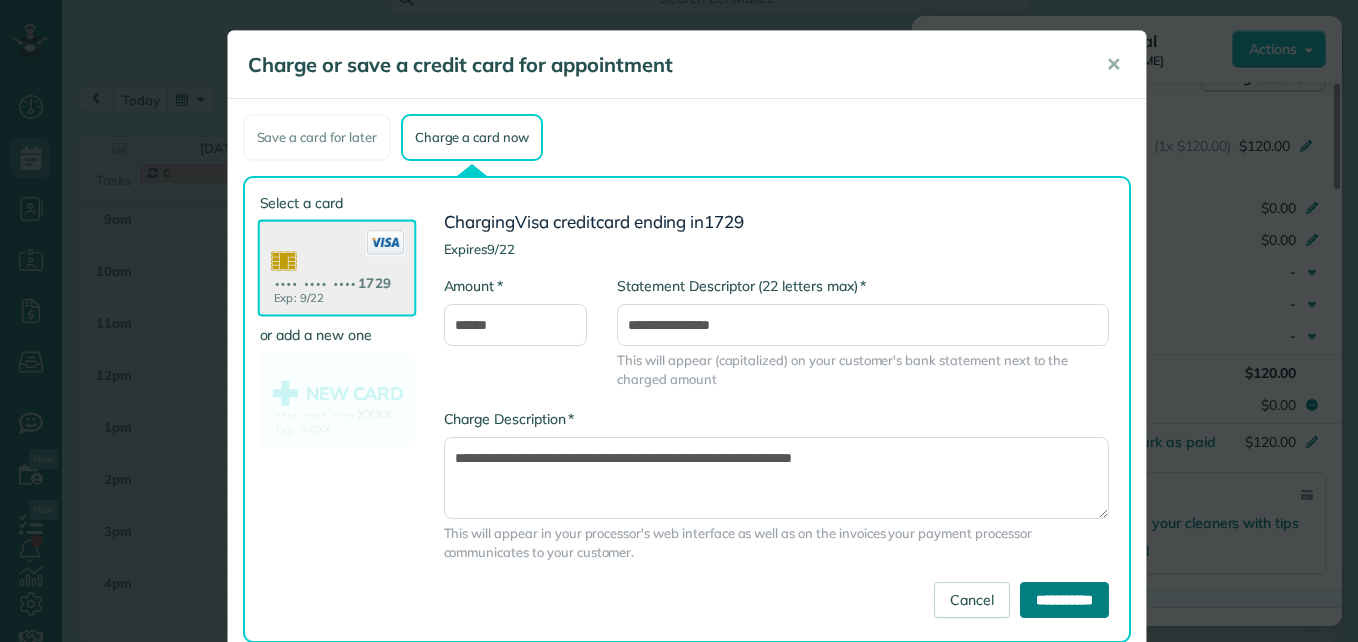
click at [1068, 584] on input "**********" at bounding box center [1064, 600] width 89 height 36
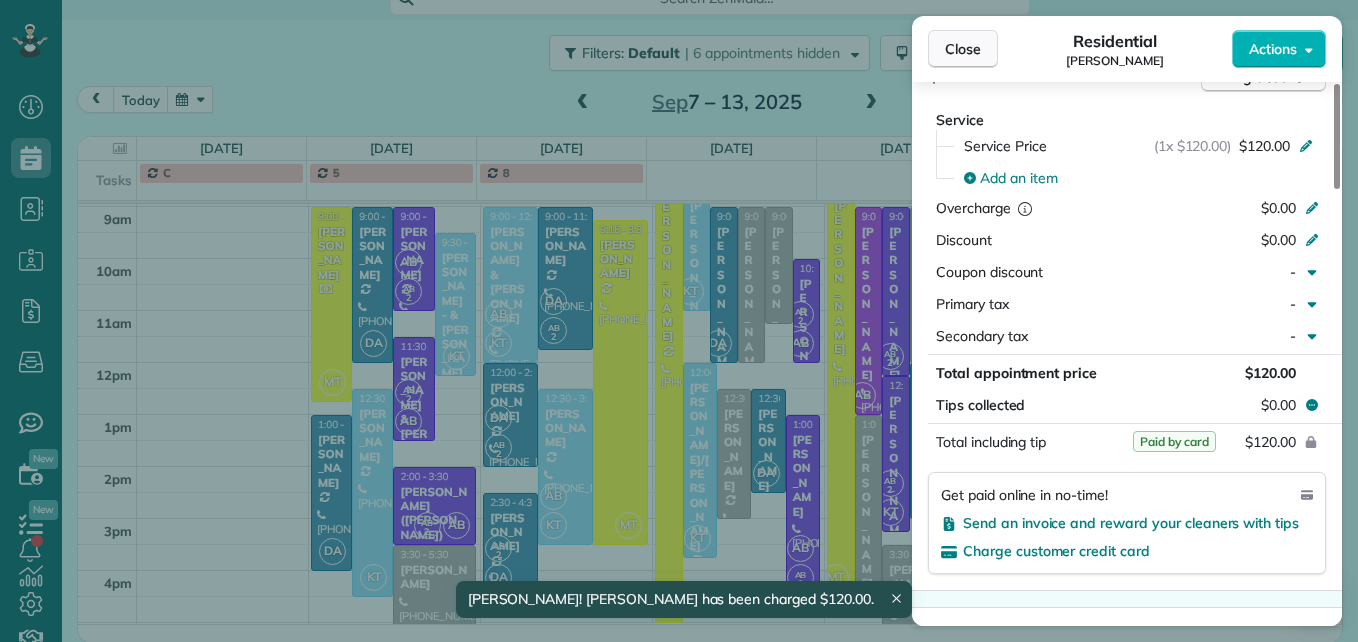
click at [947, 54] on span "Close" at bounding box center [963, 49] width 36 height 20
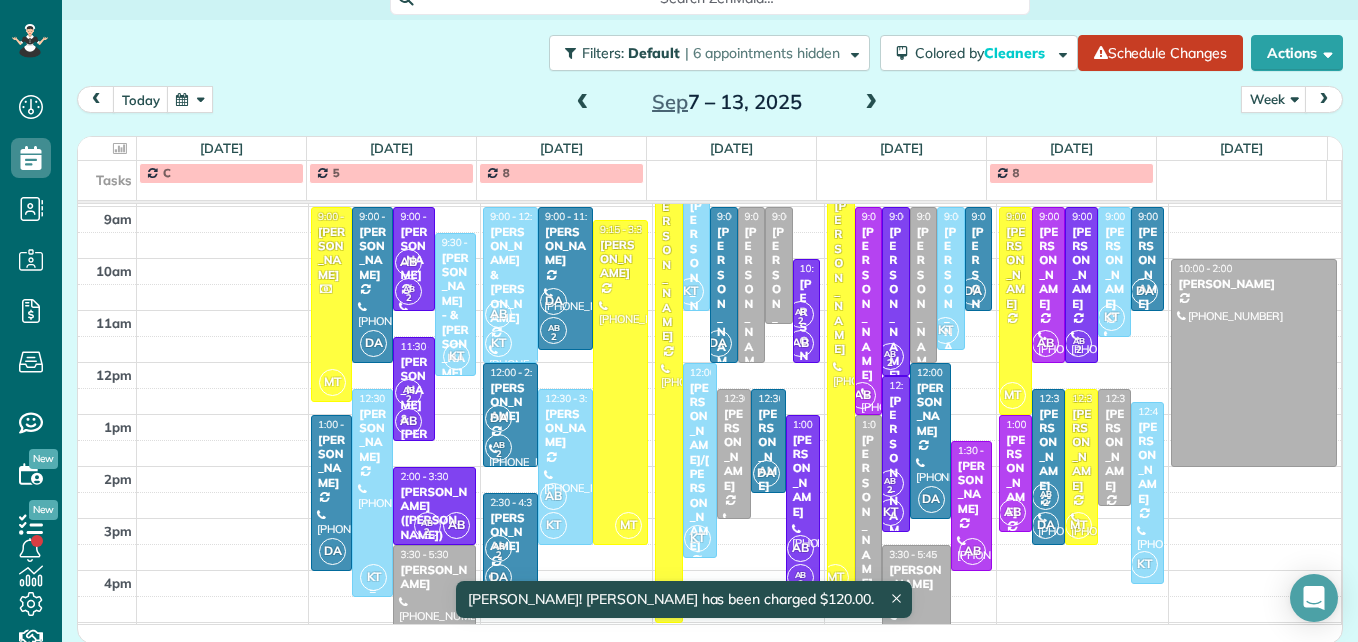
click at [359, 465] on div "[PERSON_NAME]" at bounding box center [372, 436] width 29 height 58
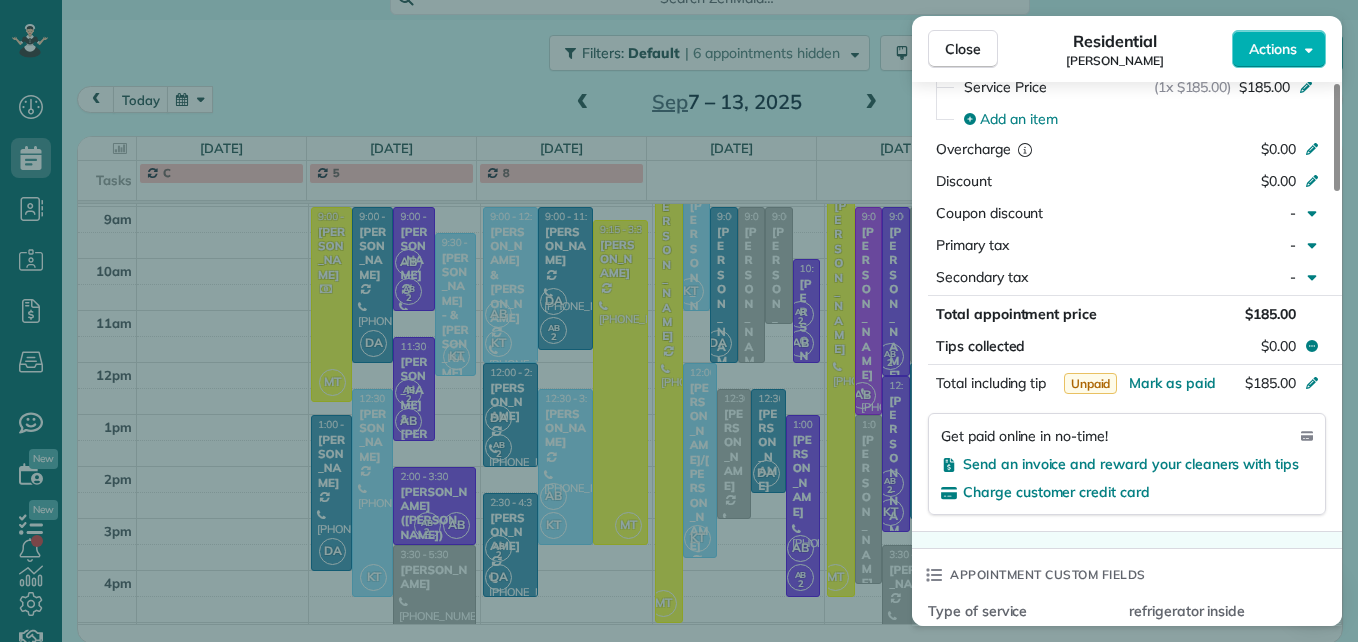
scroll to position [1107, 0]
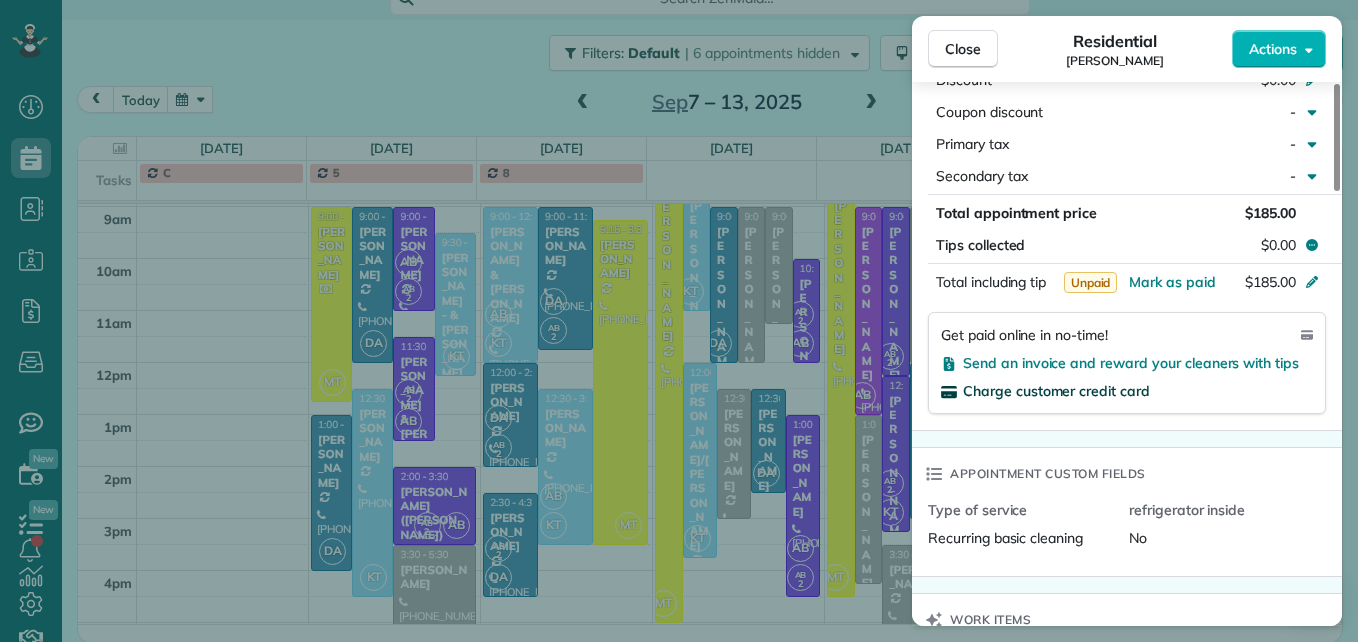
click at [1118, 388] on span "Charge customer credit card" at bounding box center [1056, 391] width 187 height 18
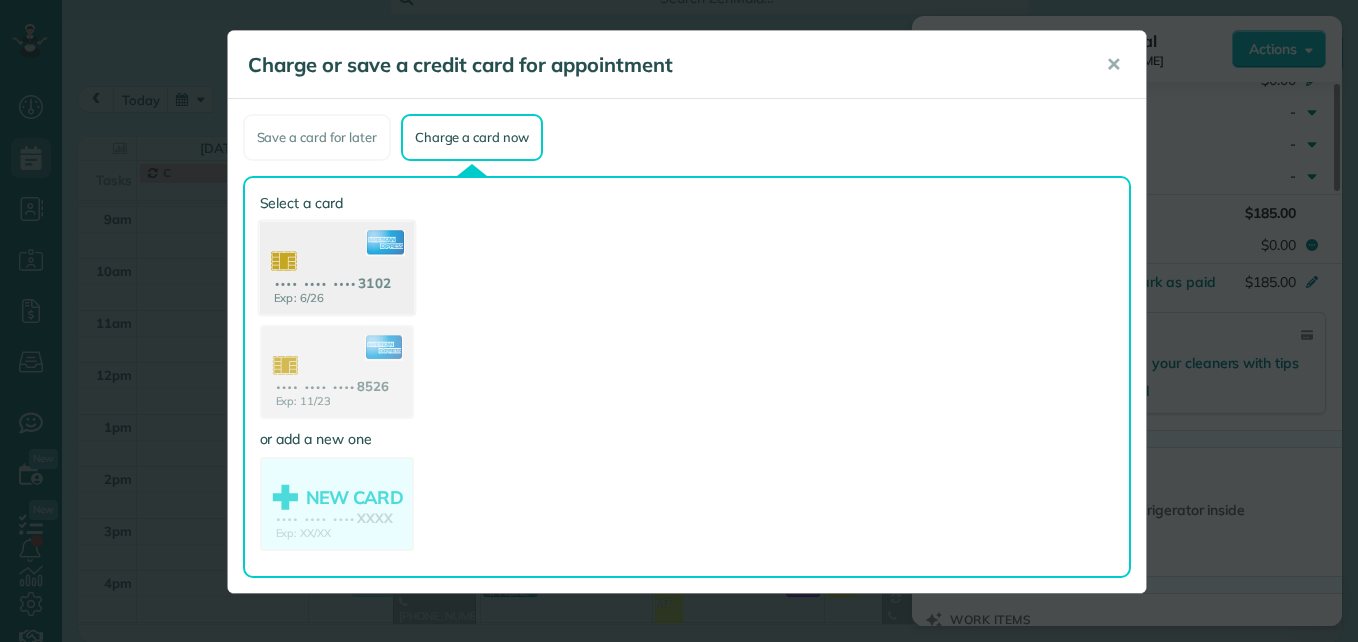
click at [332, 289] on use at bounding box center [336, 270] width 154 height 97
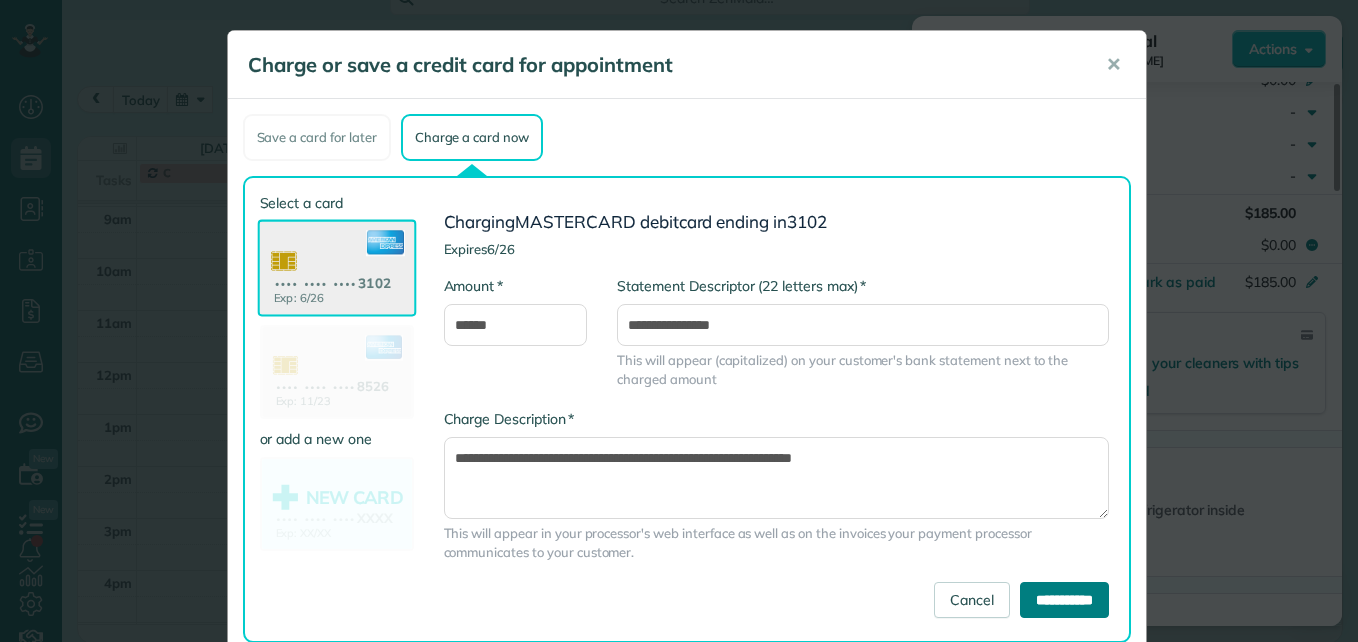
click at [1055, 589] on input "**********" at bounding box center [1064, 600] width 89 height 36
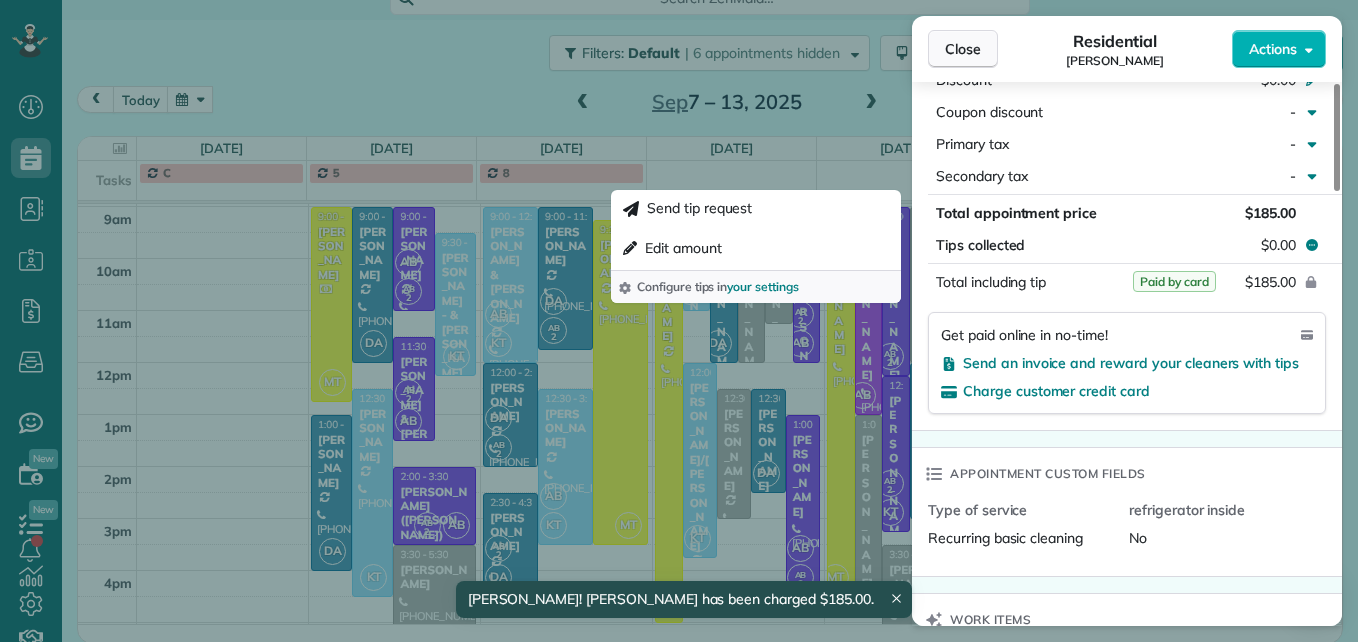
click at [961, 40] on span "Close" at bounding box center [963, 49] width 36 height 20
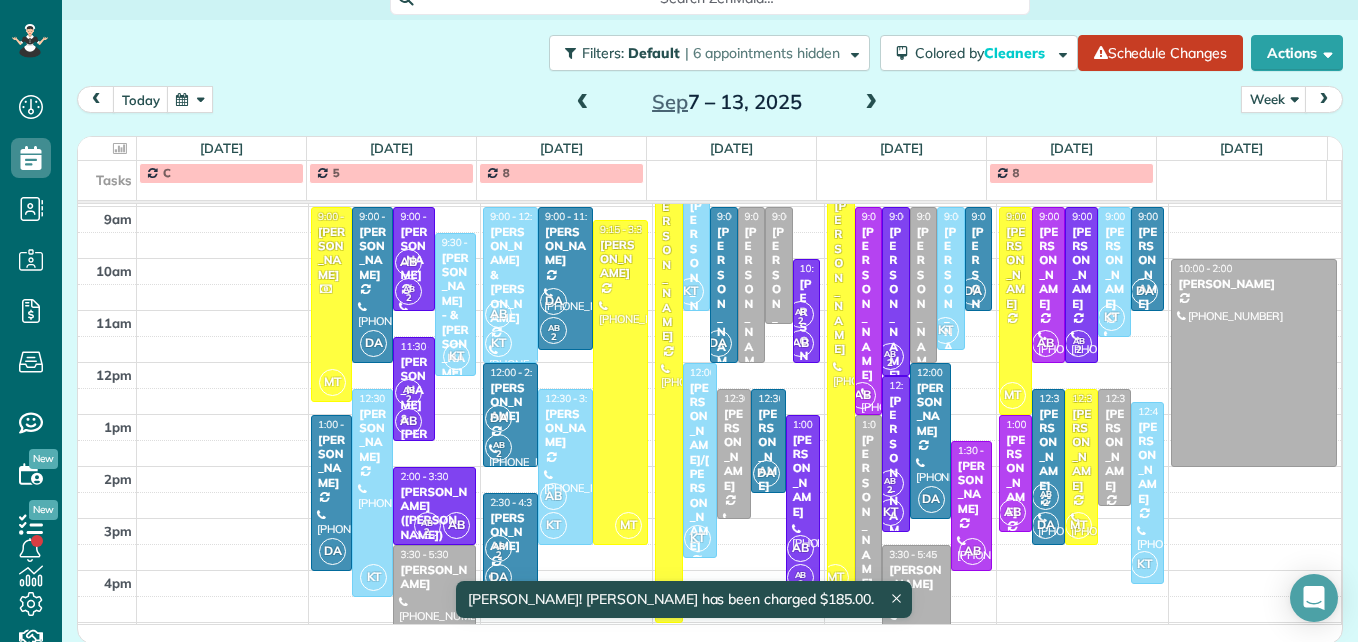
click at [455, 308] on div "[PERSON_NAME] - & [PERSON_NAME]" at bounding box center [455, 315] width 29 height 129
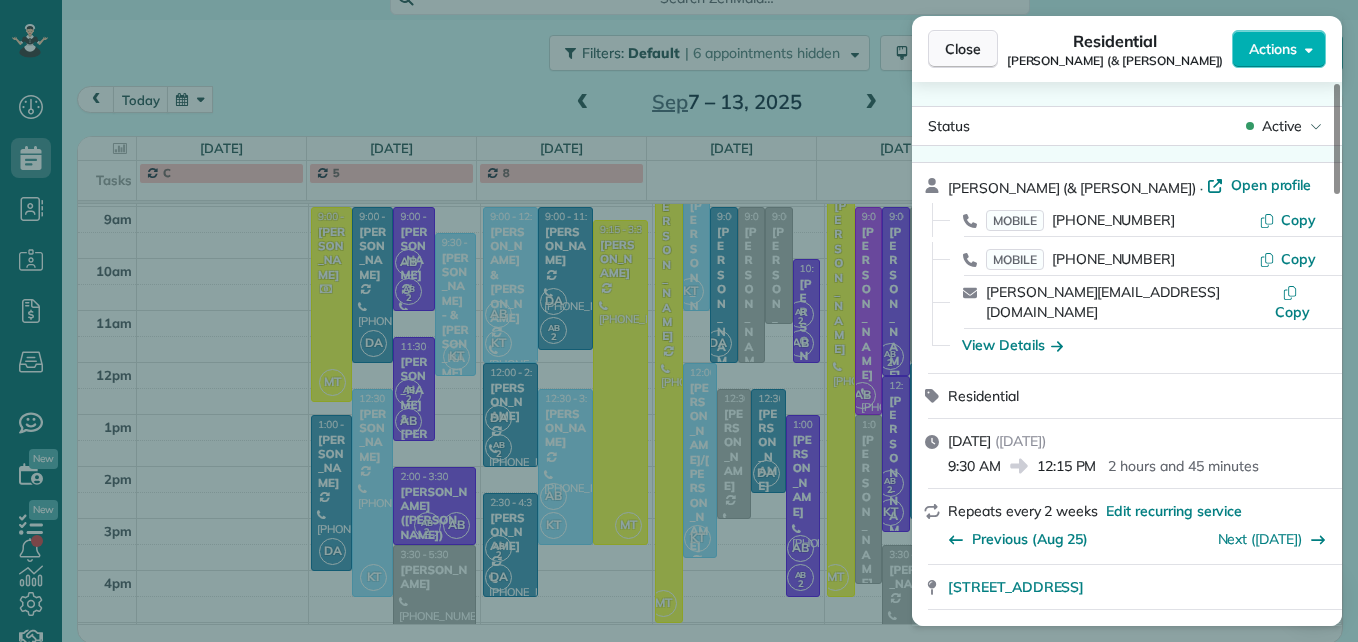
click at [953, 39] on span "Close" at bounding box center [963, 49] width 36 height 20
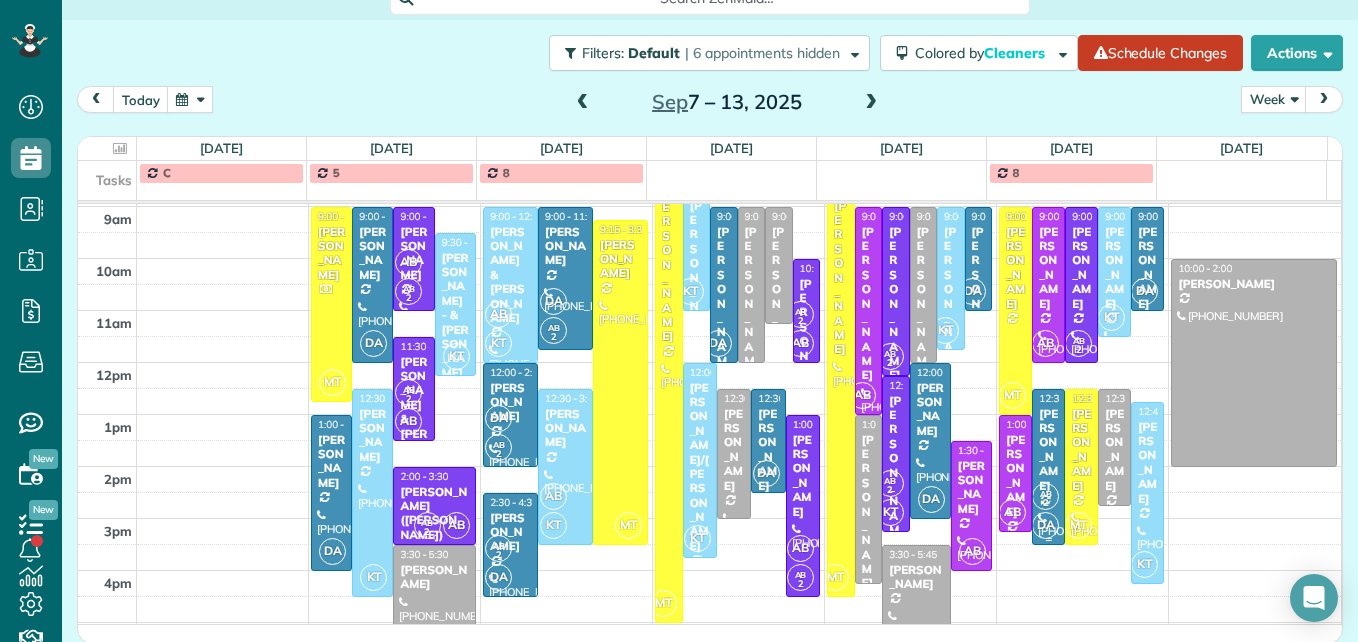
scroll to position [209, 0]
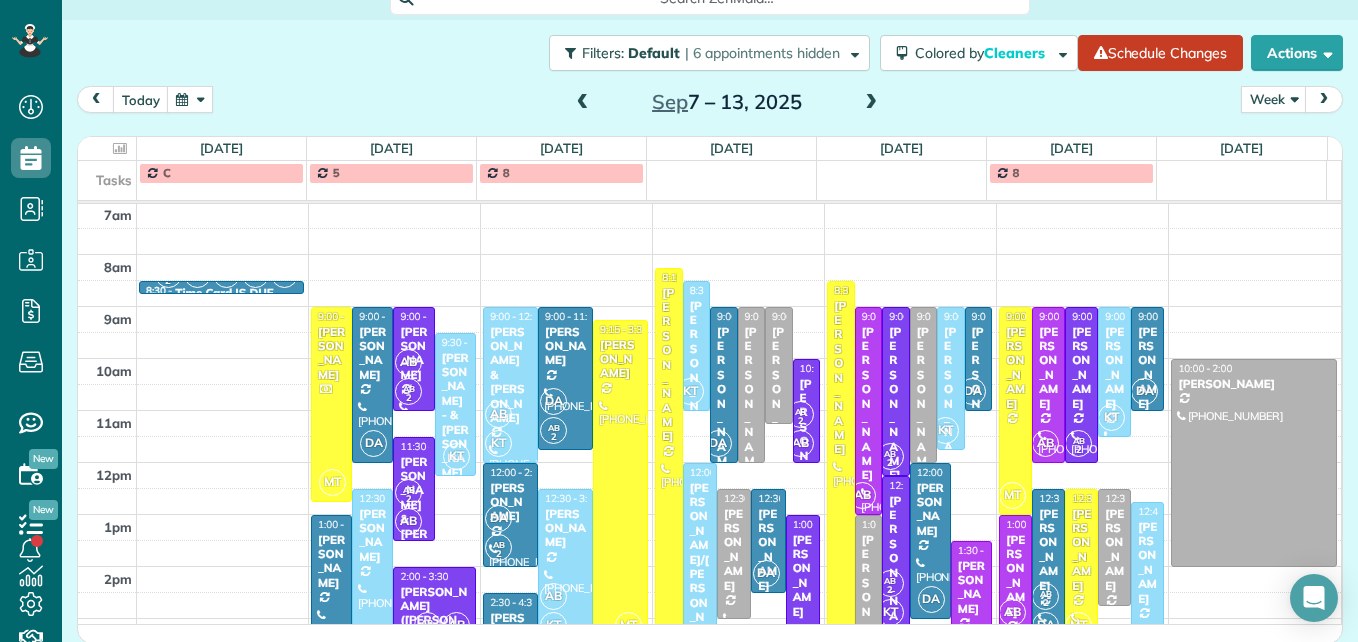
click at [828, 447] on div at bounding box center [840, 489] width 25 height 414
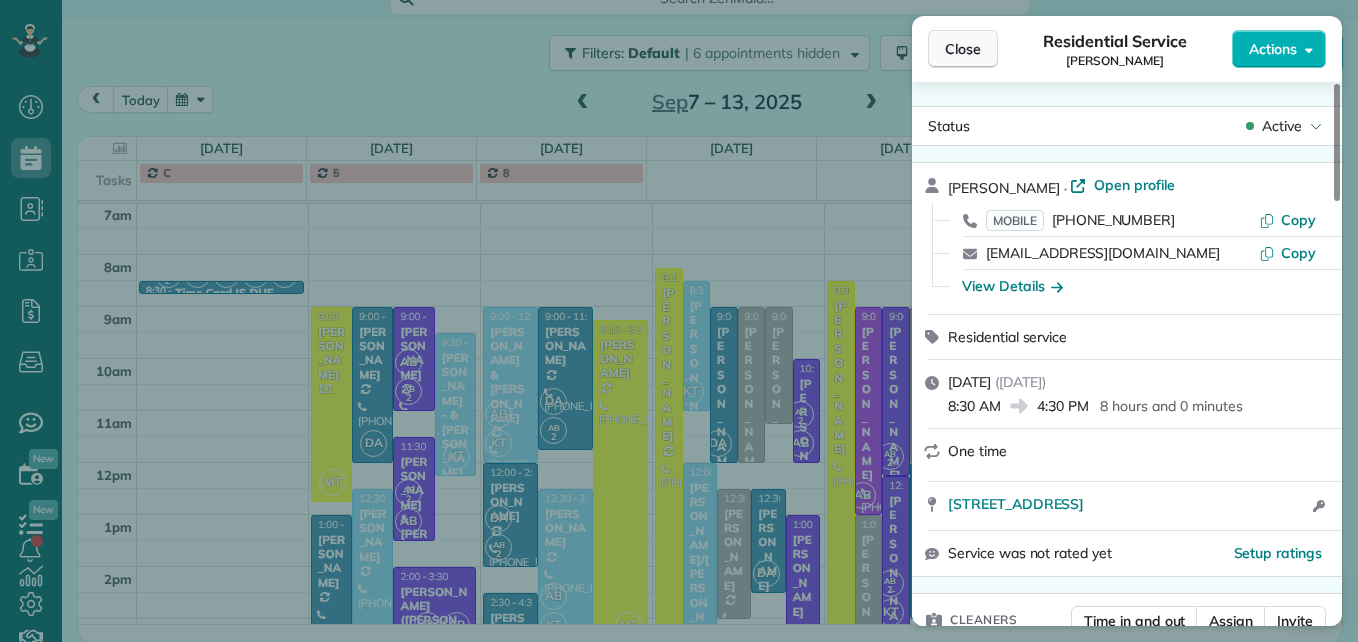
click at [976, 50] on span "Close" at bounding box center [963, 49] width 36 height 20
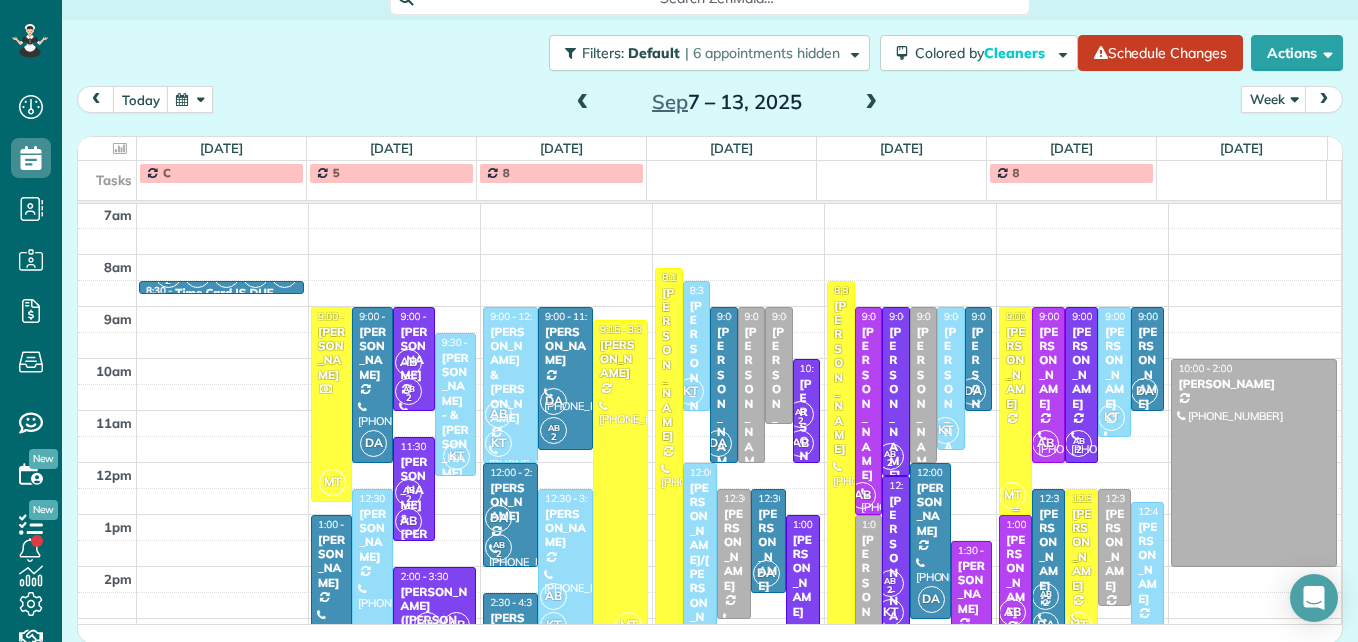
click at [1005, 397] on div "[PERSON_NAME]" at bounding box center [1015, 368] width 21 height 86
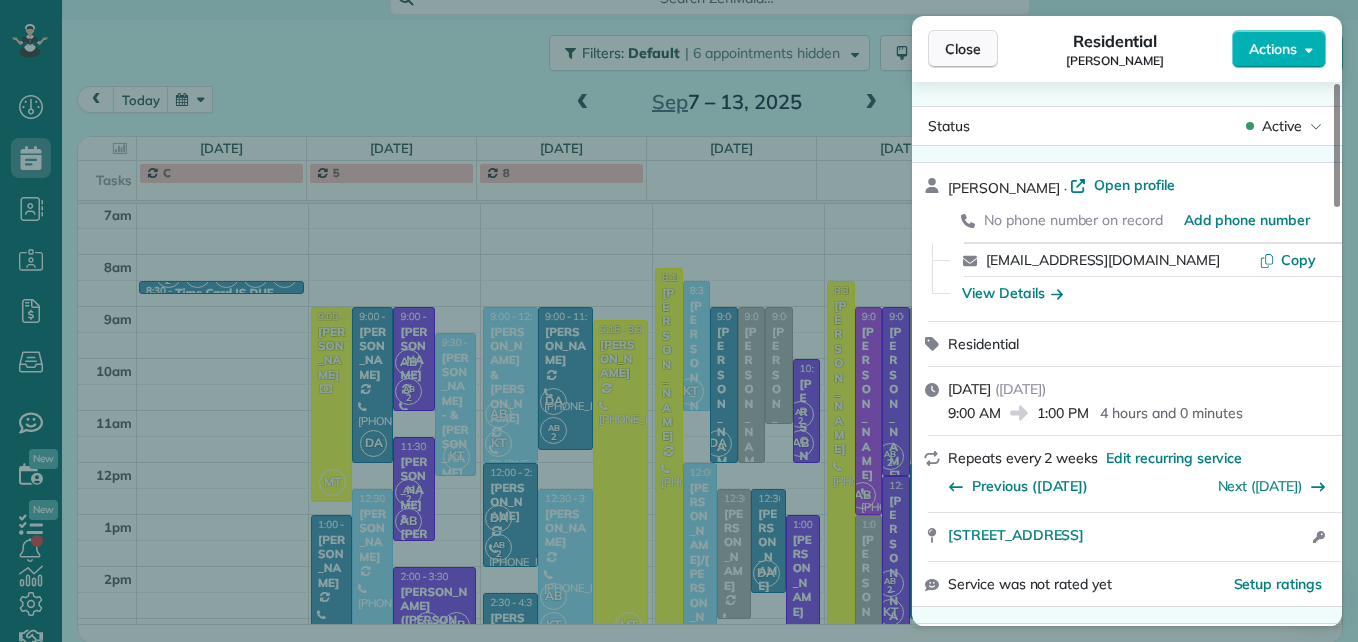
click at [983, 51] on button "Close" at bounding box center [963, 49] width 70 height 38
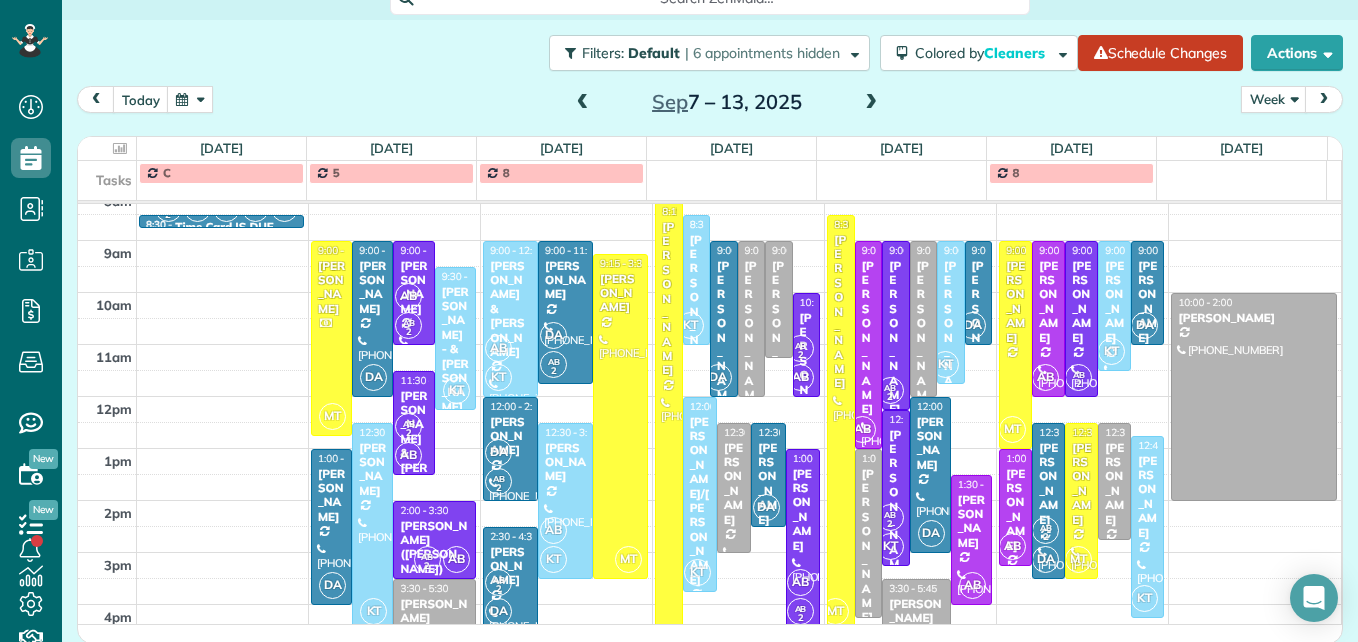
scroll to position [309, 0]
